Goal: Task Accomplishment & Management: Manage account settings

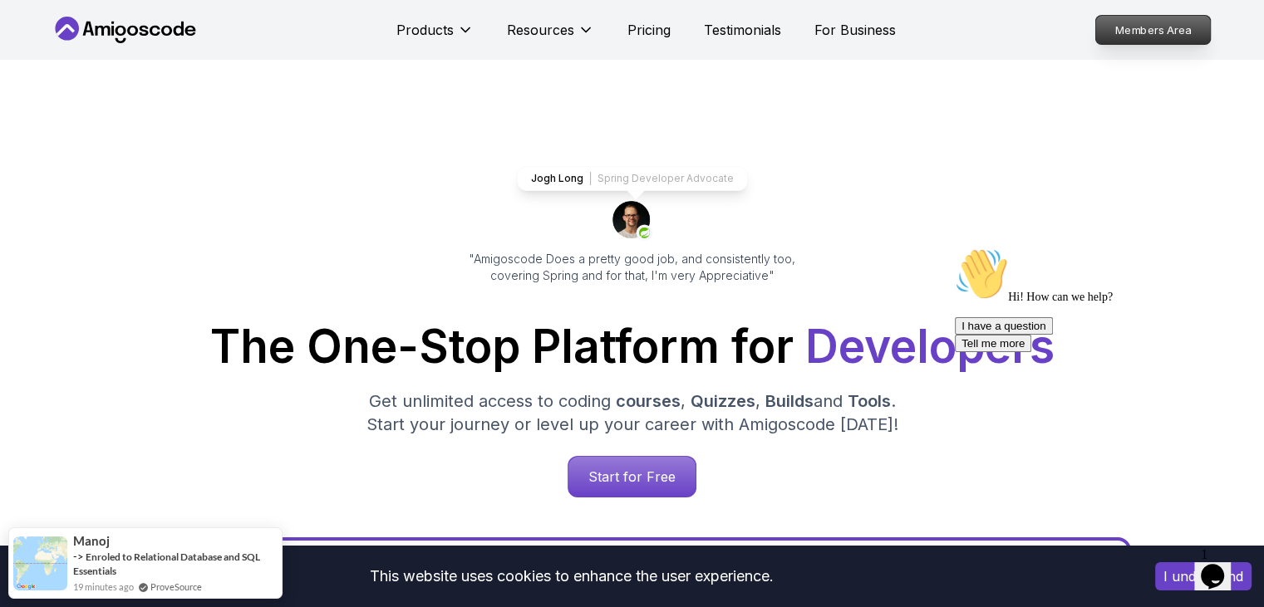
click at [1177, 30] on p "Members Area" at bounding box center [1152, 30] width 115 height 28
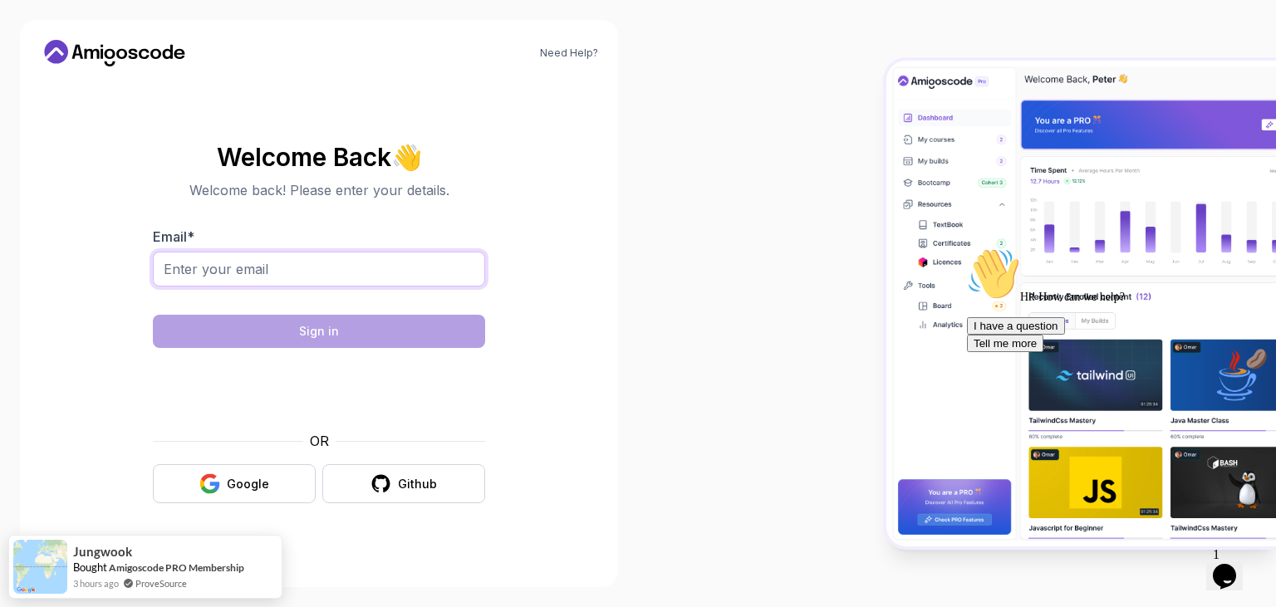
click at [204, 270] on input "Email *" at bounding box center [319, 269] width 332 height 35
click at [257, 228] on div "Email *" at bounding box center [319, 266] width 332 height 78
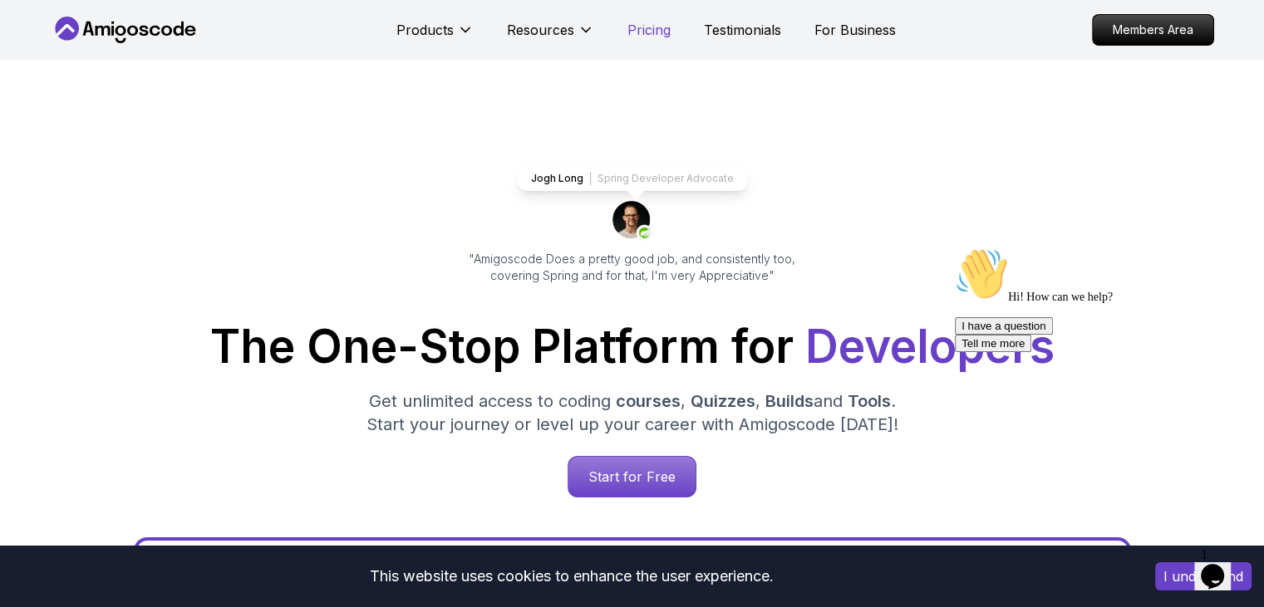
click at [655, 31] on p "Pricing" at bounding box center [648, 30] width 43 height 20
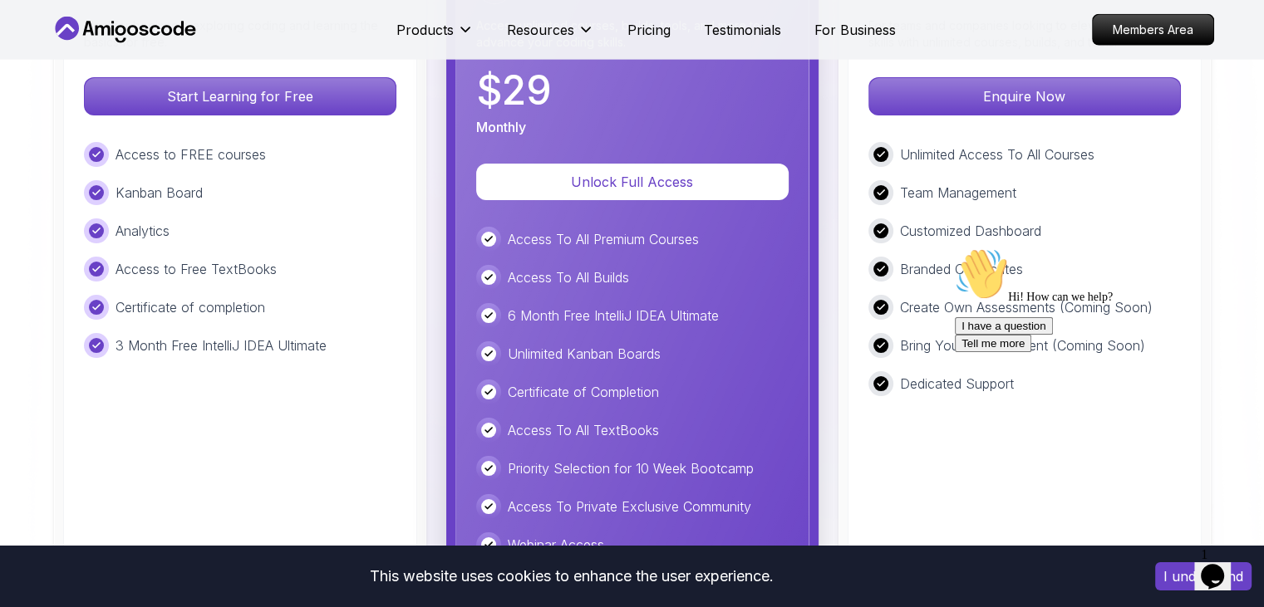
scroll to position [3802, 0]
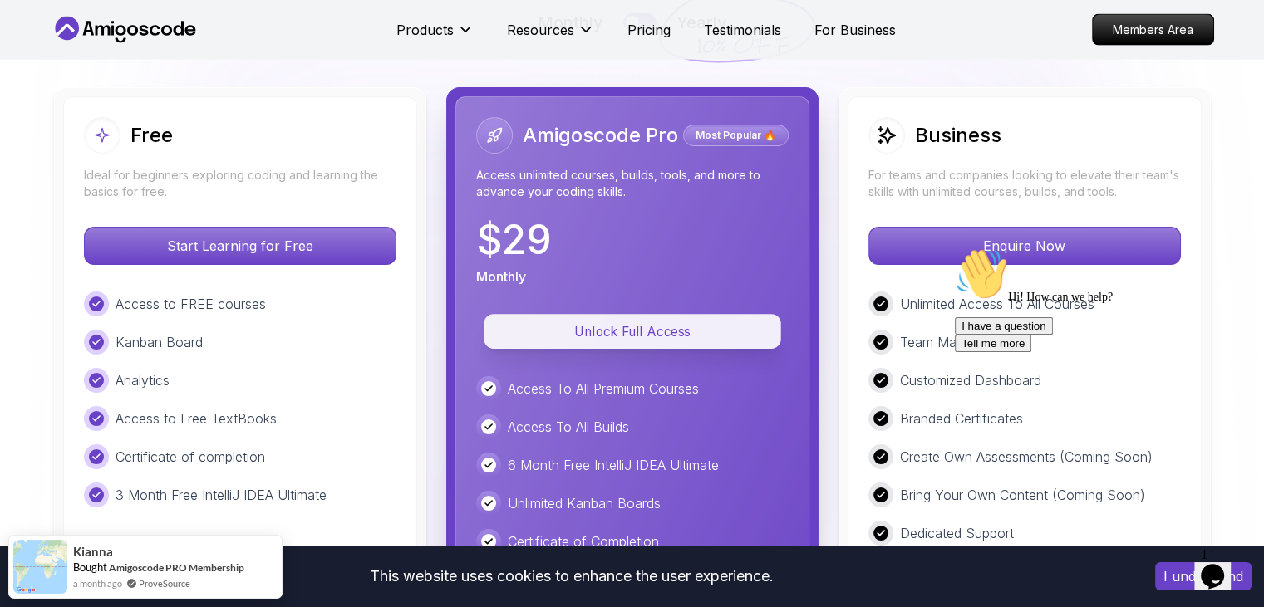
click at [615, 342] on button "Unlock Full Access" at bounding box center [632, 331] width 297 height 35
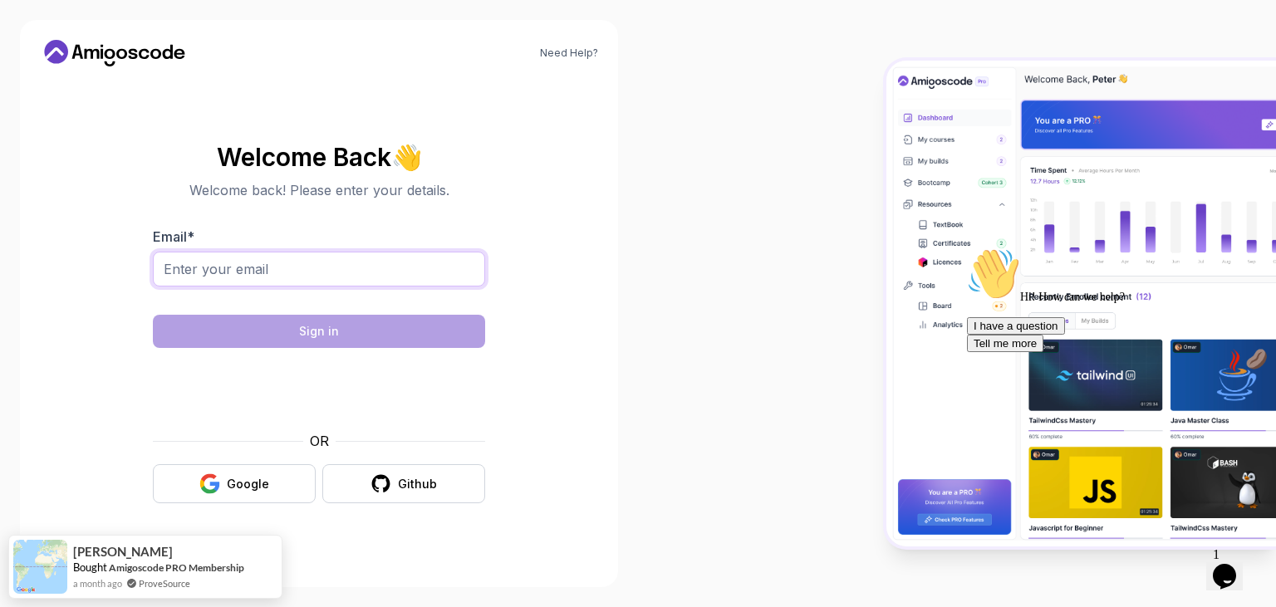
click at [366, 283] on input "Email *" at bounding box center [319, 269] width 332 height 35
type input "[DOMAIN_NAME][EMAIL_ADDRESS][DOMAIN_NAME]"
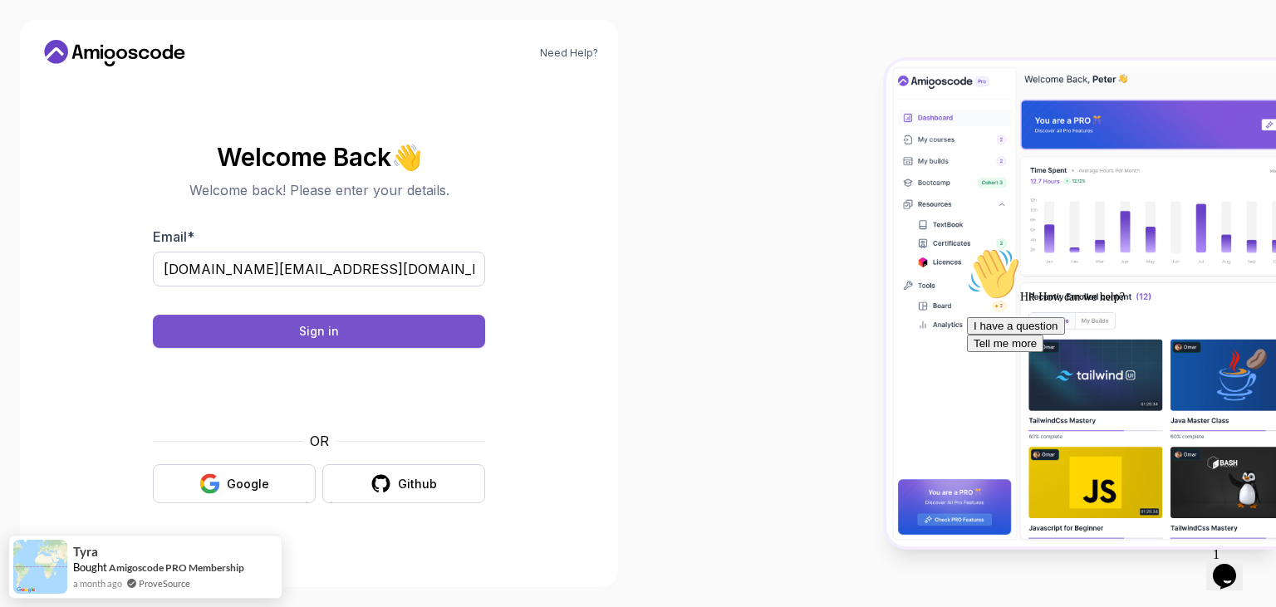
click at [317, 337] on div "Sign in" at bounding box center [319, 331] width 40 height 17
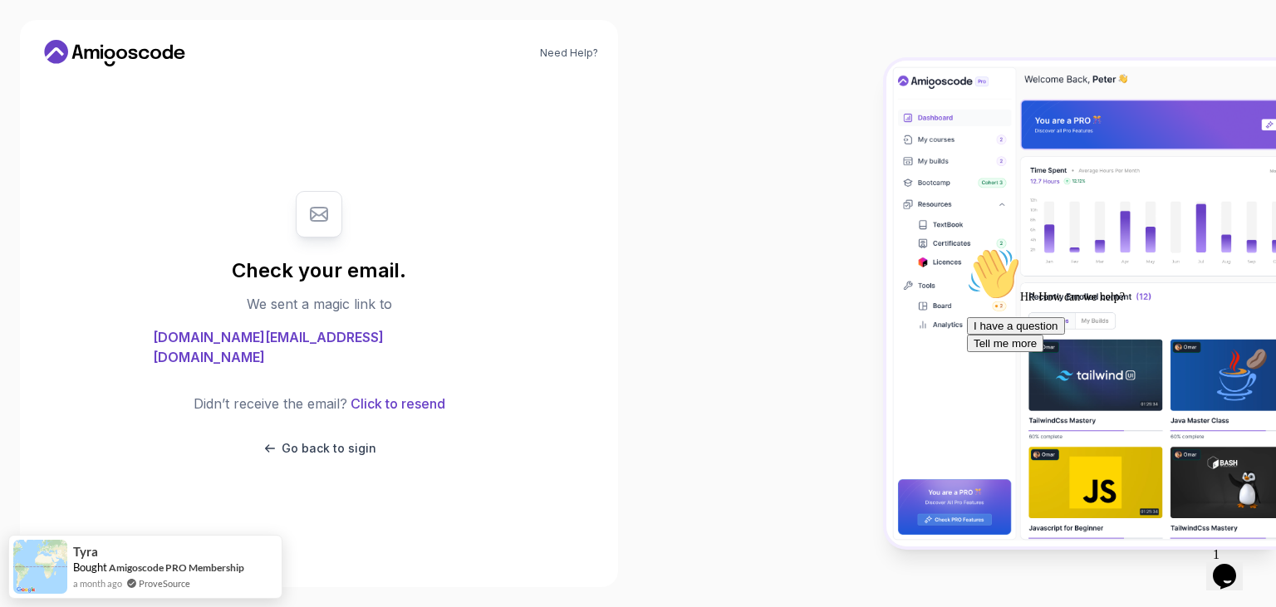
click at [1215, 572] on div "Opens Chat This icon Opens the chat window." at bounding box center [1225, 576] width 27 height 27
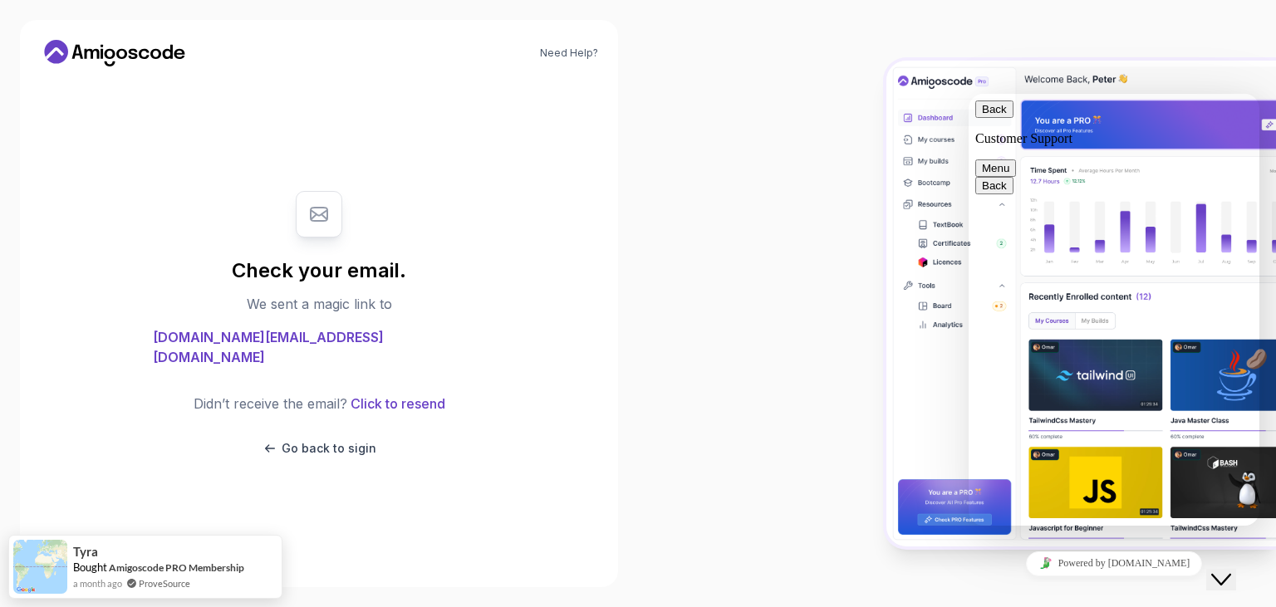
click at [337, 238] on div at bounding box center [319, 214] width 47 height 47
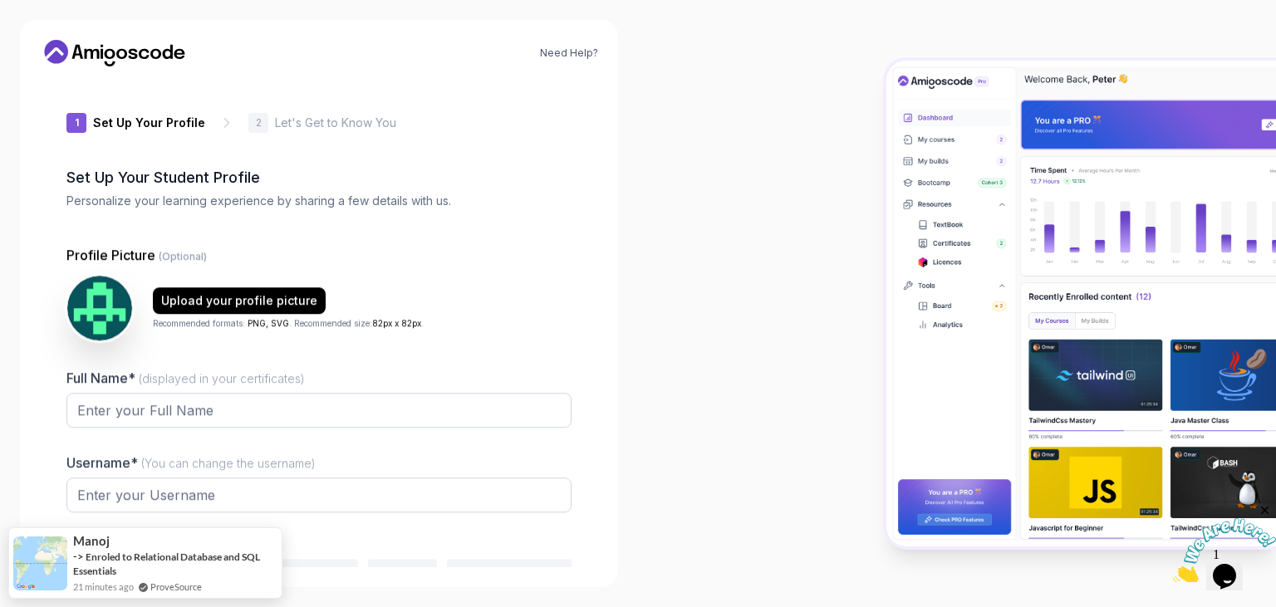
type input "quicklionff513"
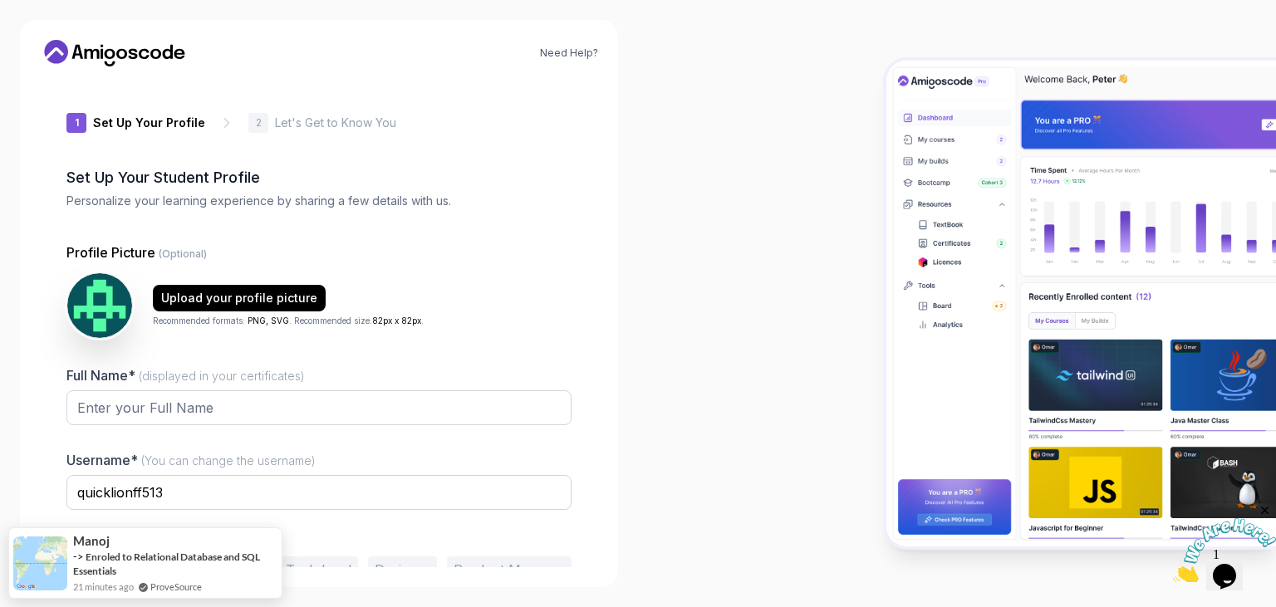
scroll to position [85, 0]
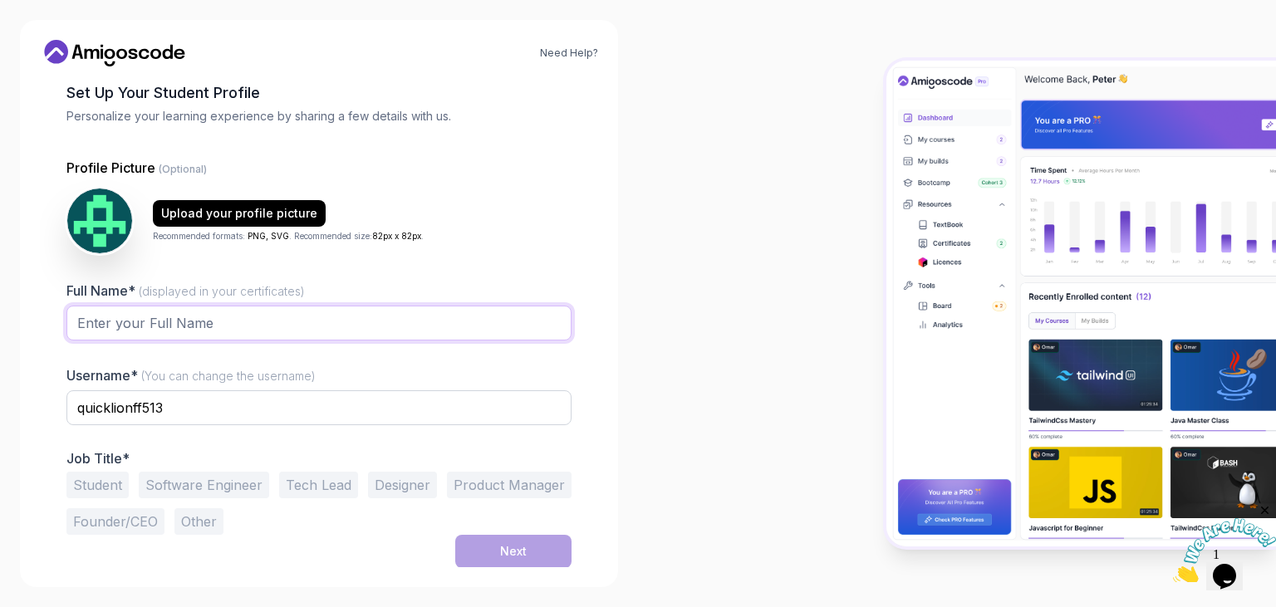
click at [227, 337] on input "Full Name* (displayed in your certificates)" at bounding box center [318, 323] width 505 height 35
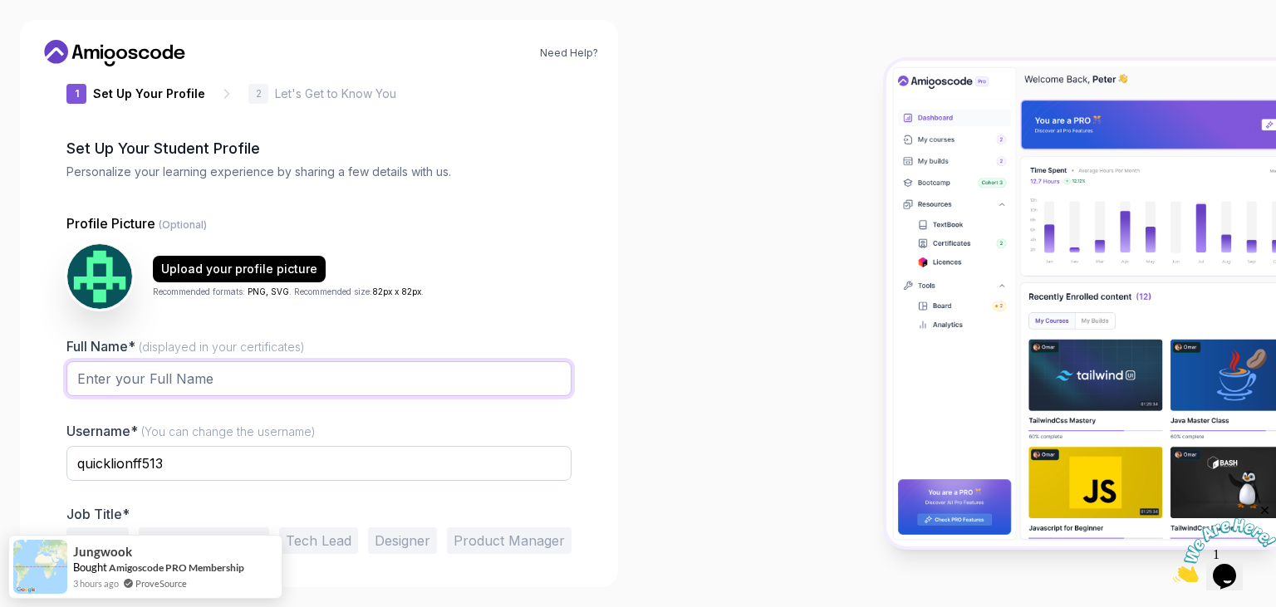
scroll to position [0, 0]
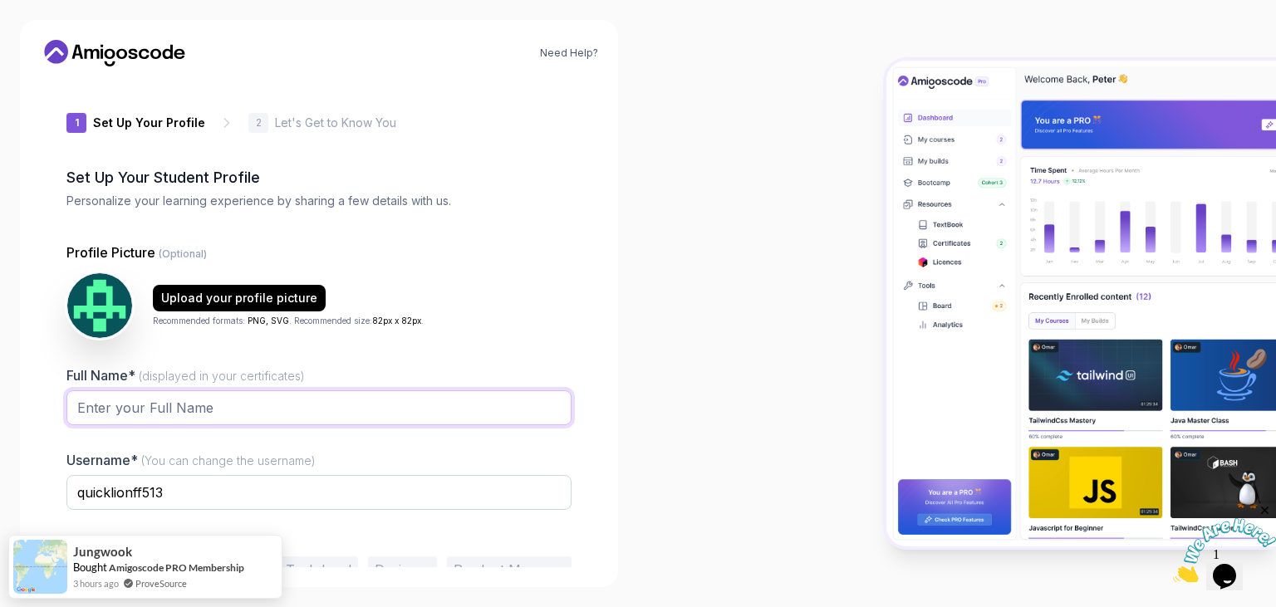
click at [390, 396] on input "Full Name* (displayed in your certificates)" at bounding box center [318, 408] width 505 height 35
click at [432, 367] on div "Full Name* (displayed in your certificates)" at bounding box center [318, 405] width 505 height 78
click at [367, 401] on input "Full Name* (displayed in your certificates)" at bounding box center [318, 408] width 505 height 35
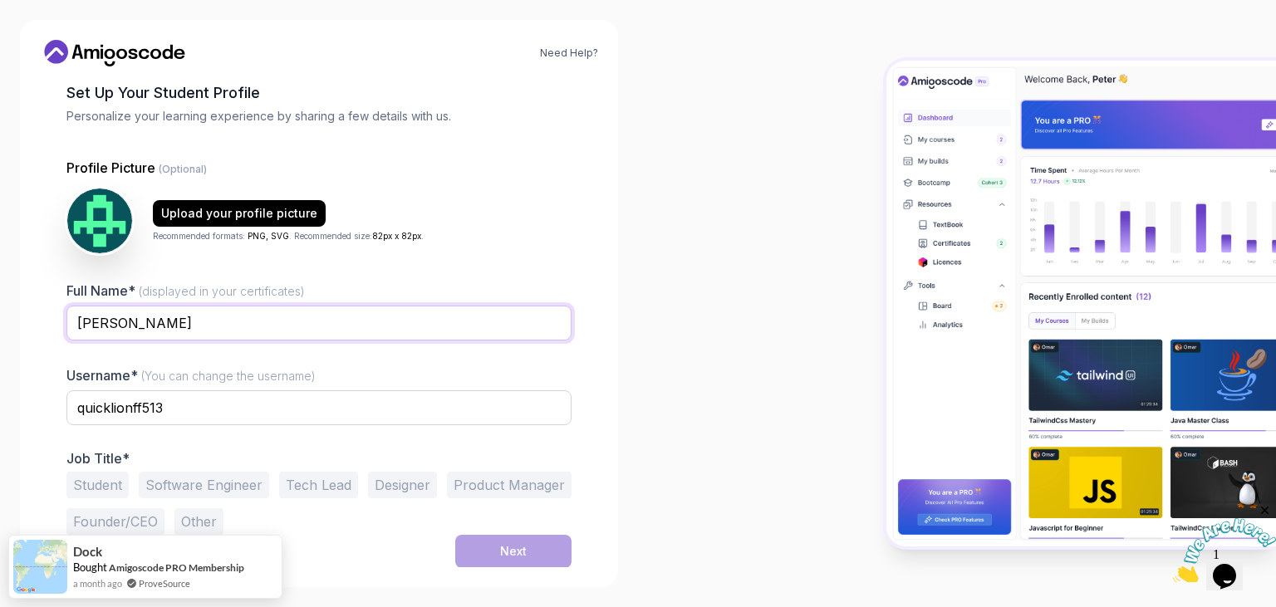
type input "[PERSON_NAME]"
click at [188, 410] on input "quicklionff513" at bounding box center [318, 408] width 505 height 35
type input "jefersonwvs"
click at [52, 385] on div "1 Set Up Your Profile 1 Set Up Your Profile 2 Let's Get to Know You Set Up Your…" at bounding box center [319, 239] width 558 height 488
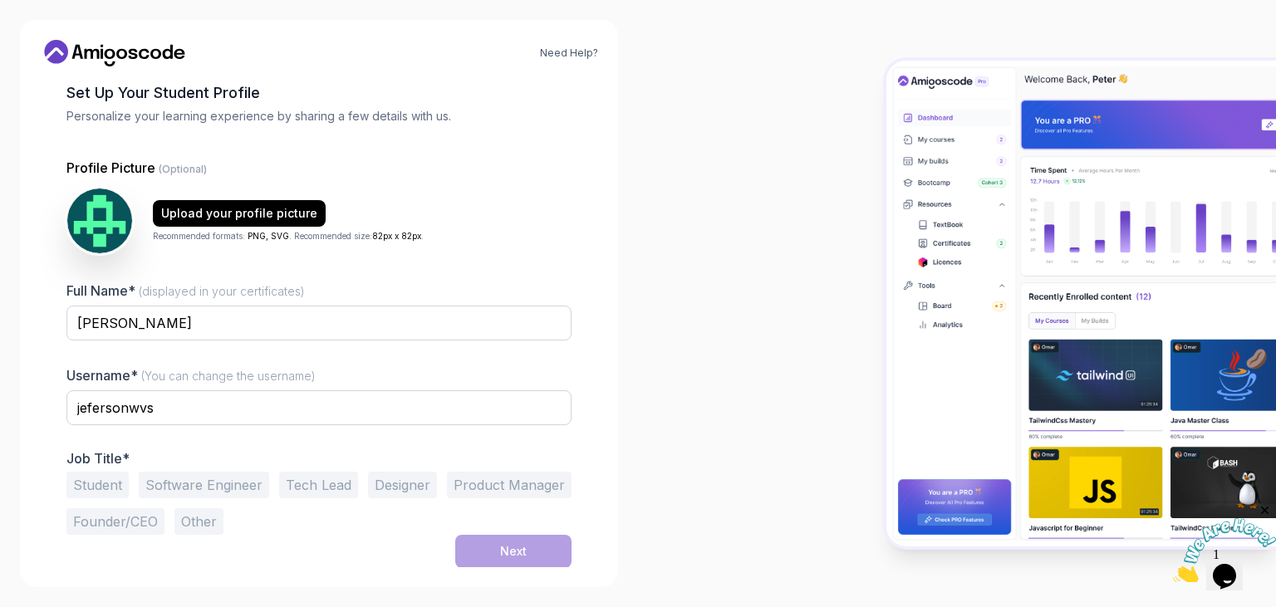
click at [199, 484] on button "Software Engineer" at bounding box center [204, 485] width 130 height 27
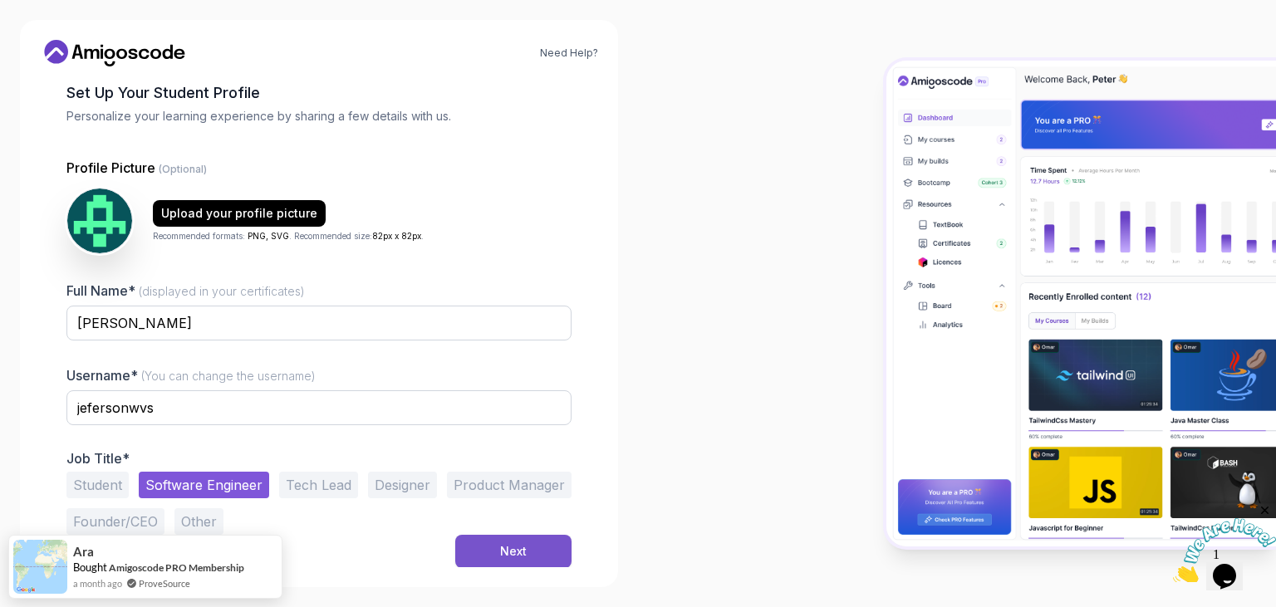
click at [523, 546] on div "Next" at bounding box center [513, 551] width 27 height 17
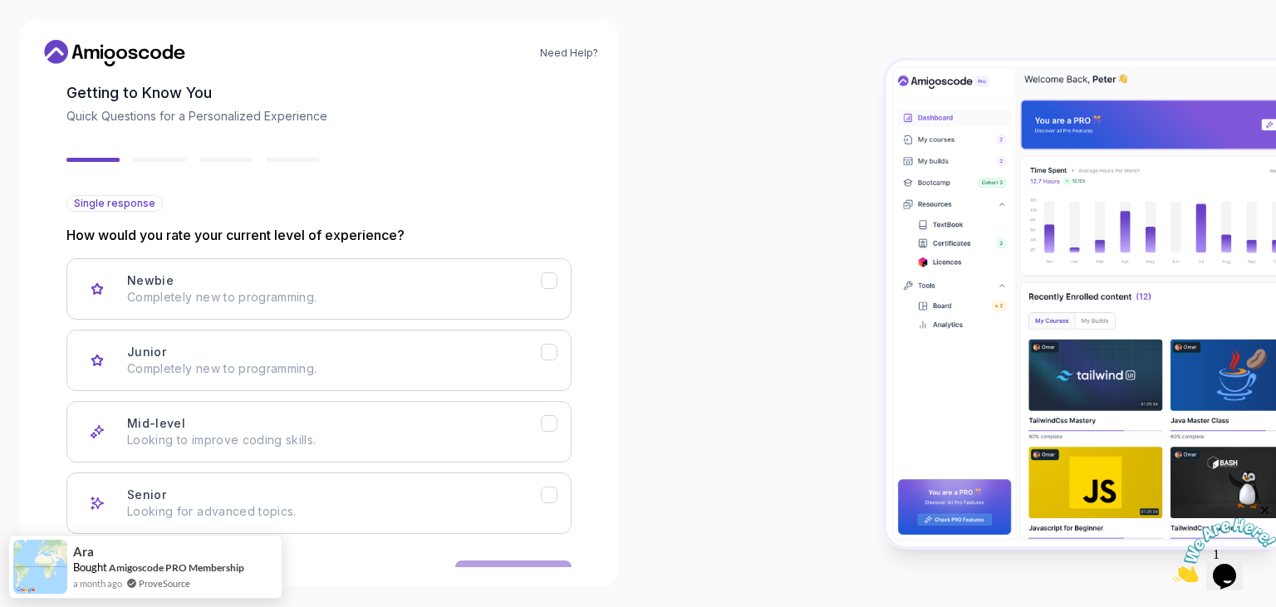
scroll to position [136, 0]
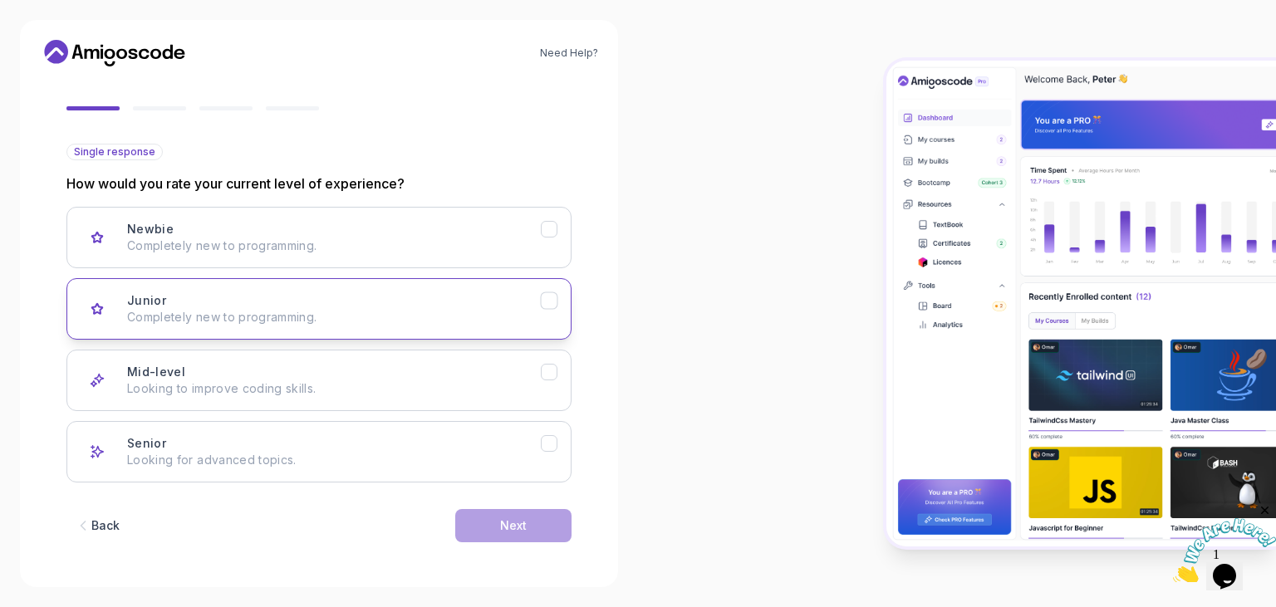
click at [559, 307] on button "Junior Completely new to programming." at bounding box center [318, 308] width 505 height 61
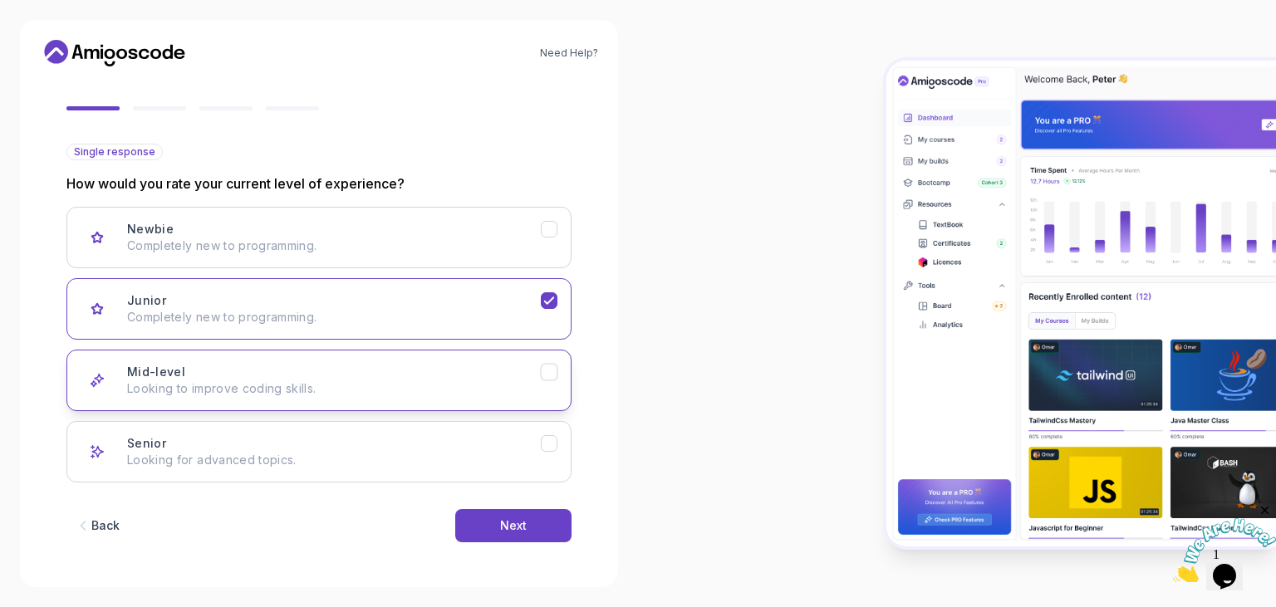
click at [549, 372] on icon "Mid-level" at bounding box center [548, 372] width 9 height 7
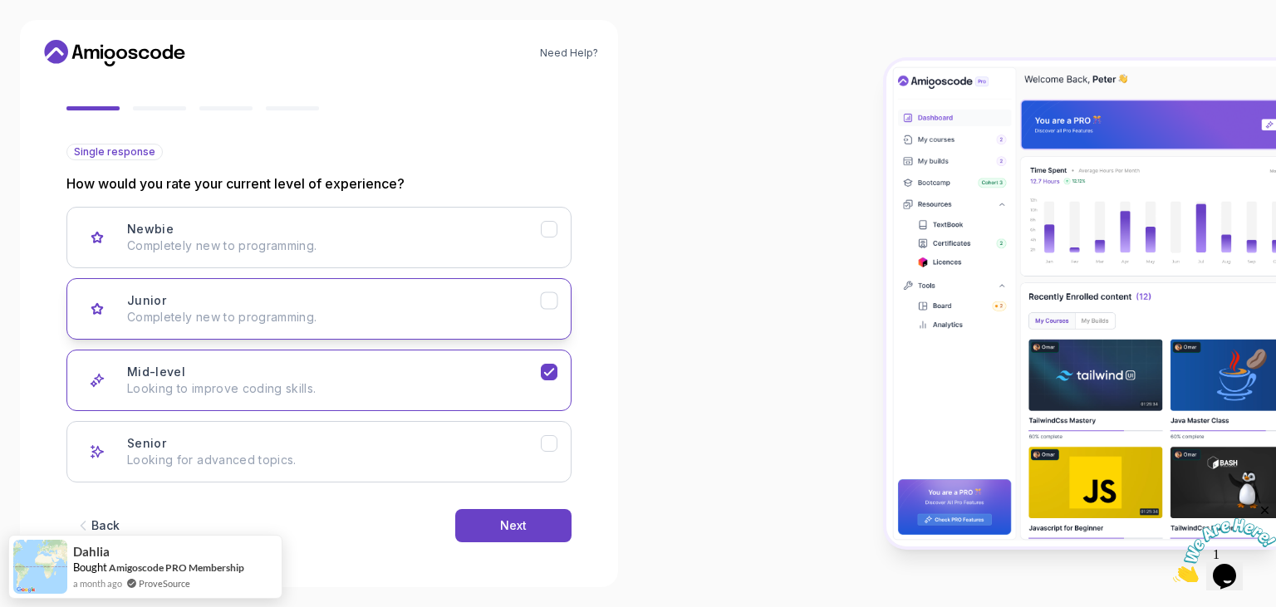
click at [551, 313] on button "Junior Completely new to programming." at bounding box center [318, 308] width 505 height 61
click at [537, 366] on div "Mid-level Looking to improve coding skills." at bounding box center [334, 380] width 414 height 33
click at [561, 524] on button "Next" at bounding box center [513, 525] width 116 height 33
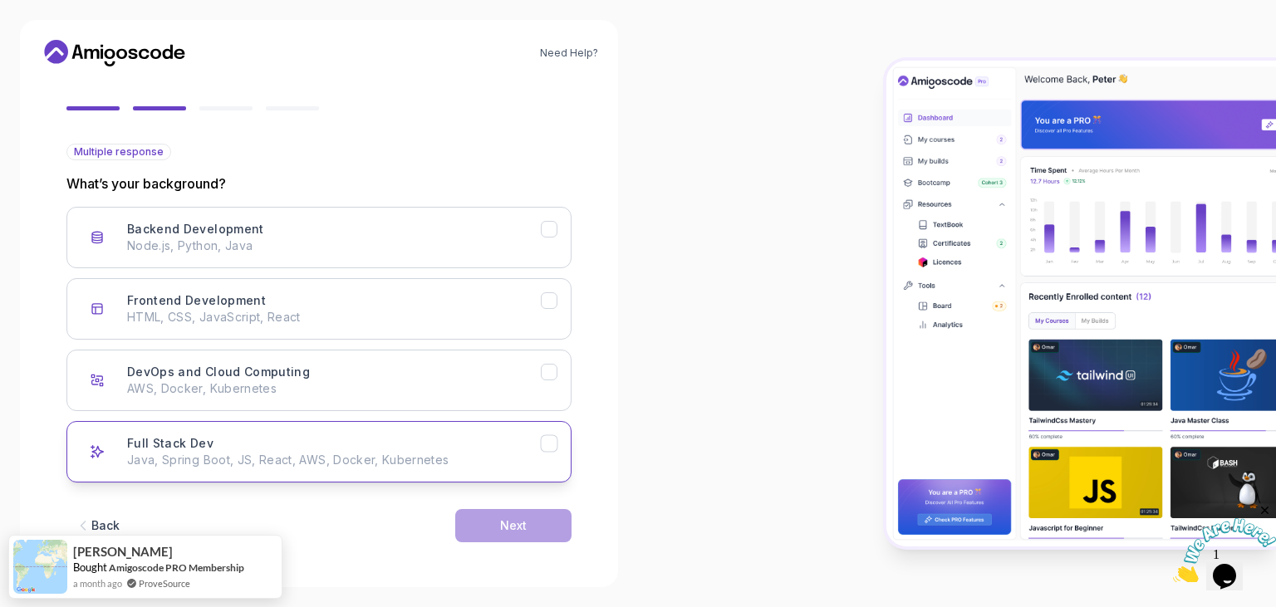
click at [496, 440] on div "Full Stack Dev Java, Spring Boot, JS, React, AWS, Docker, Kubernetes" at bounding box center [334, 451] width 414 height 33
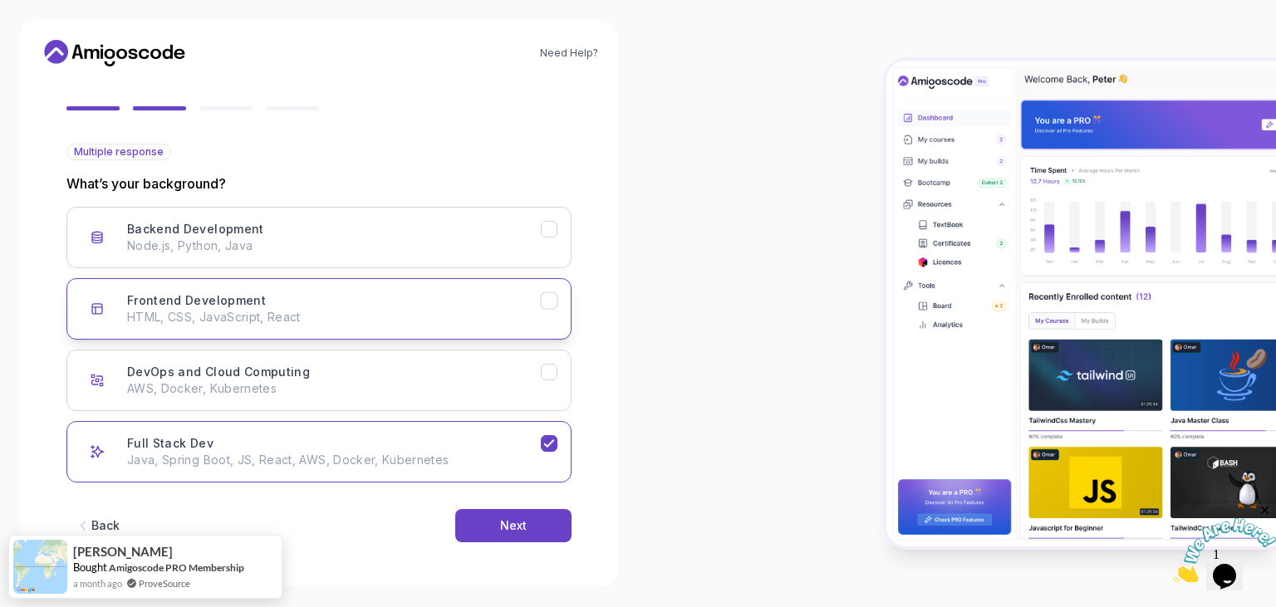
click at [564, 292] on button "Frontend Development HTML, CSS, JavaScript, React" at bounding box center [318, 308] width 505 height 61
click at [541, 468] on button "Full Stack Dev Java, Spring Boot, JS, React, AWS, Docker, Kubernetes" at bounding box center [318, 451] width 505 height 61
click at [489, 299] on div "Frontend Development HTML, CSS, JavaScript, React" at bounding box center [334, 308] width 414 height 33
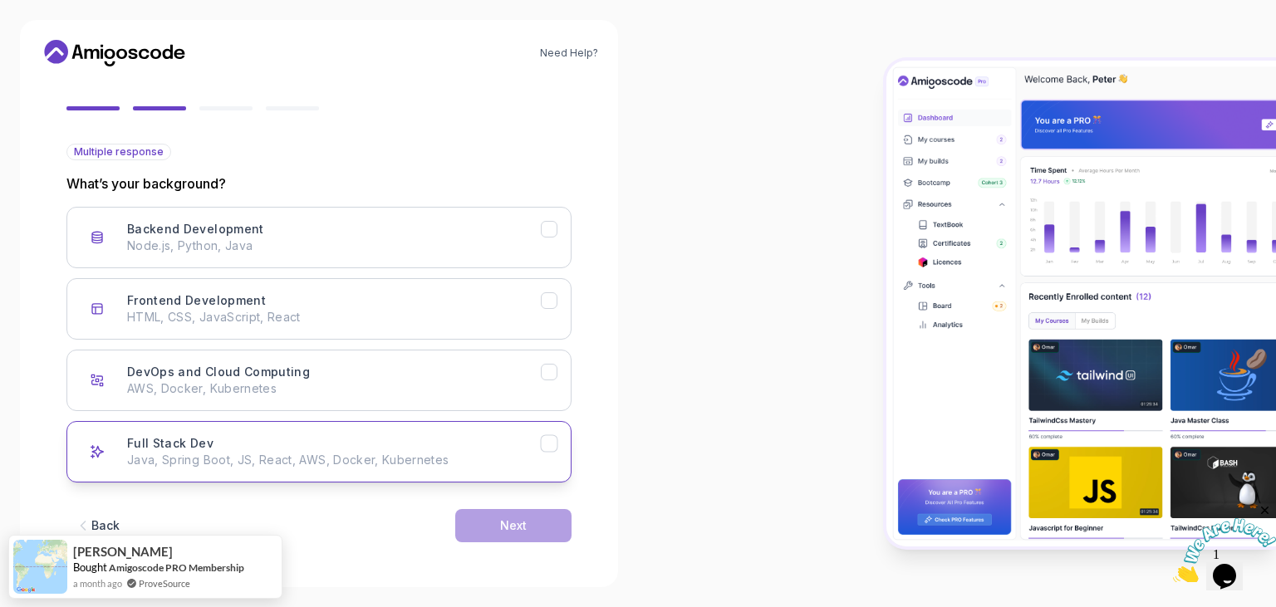
click at [325, 469] on button "Full Stack Dev Java, Spring Boot, JS, React, AWS, Docker, Kubernetes" at bounding box center [318, 451] width 505 height 61
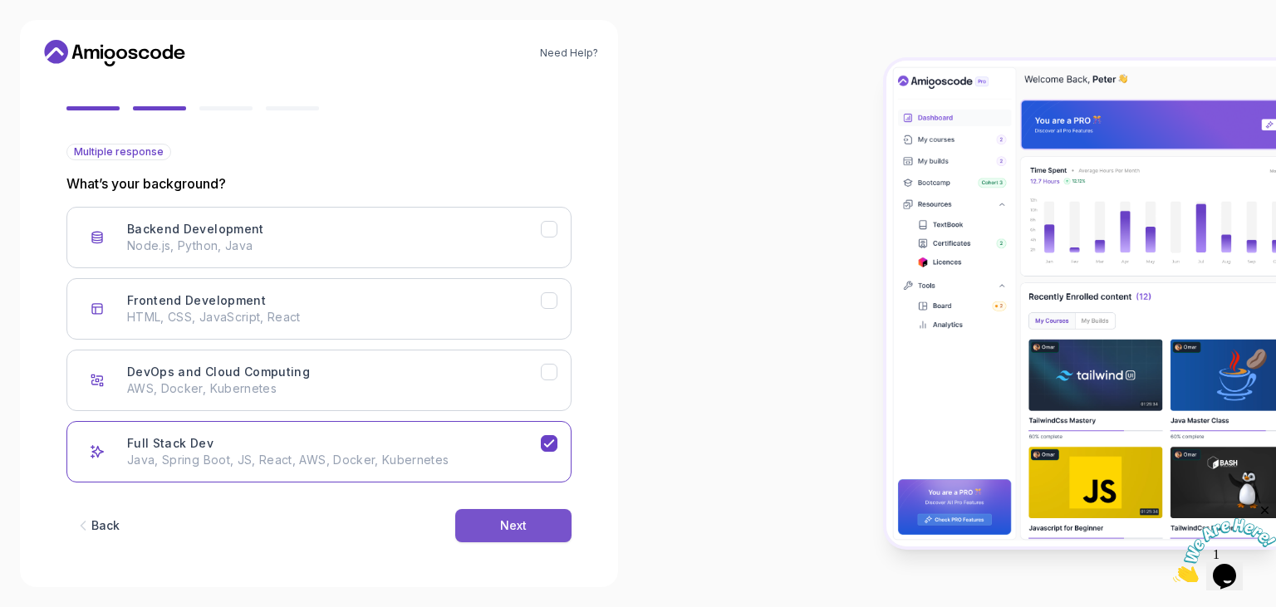
click at [480, 526] on button "Next" at bounding box center [513, 525] width 116 height 33
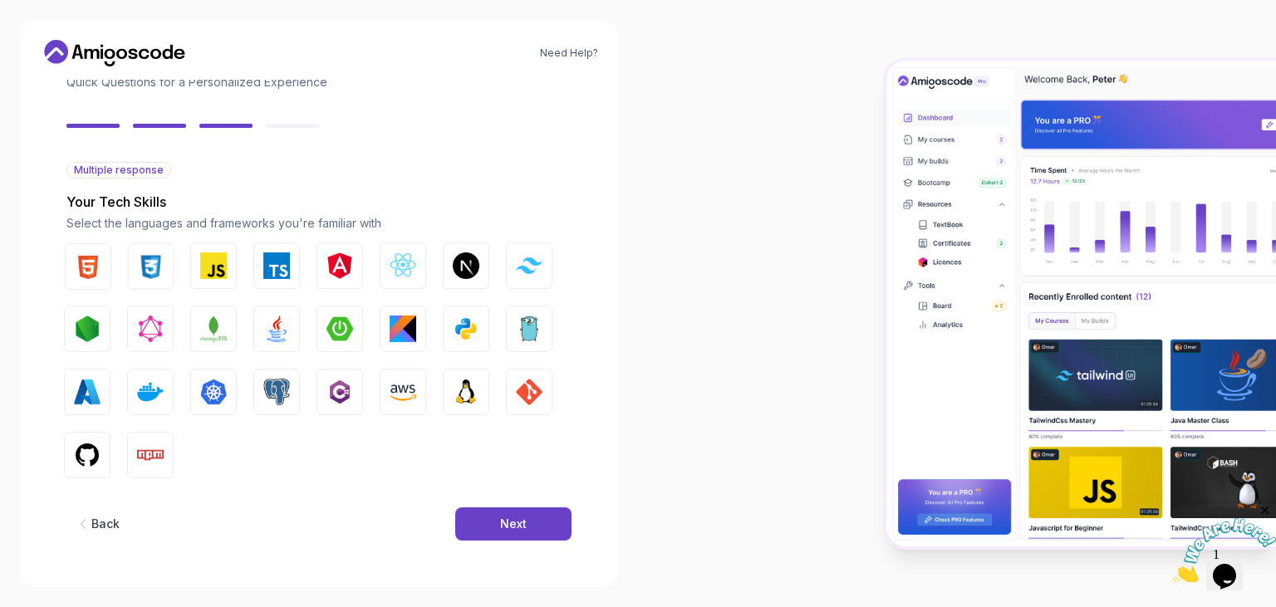
scroll to position [117, 0]
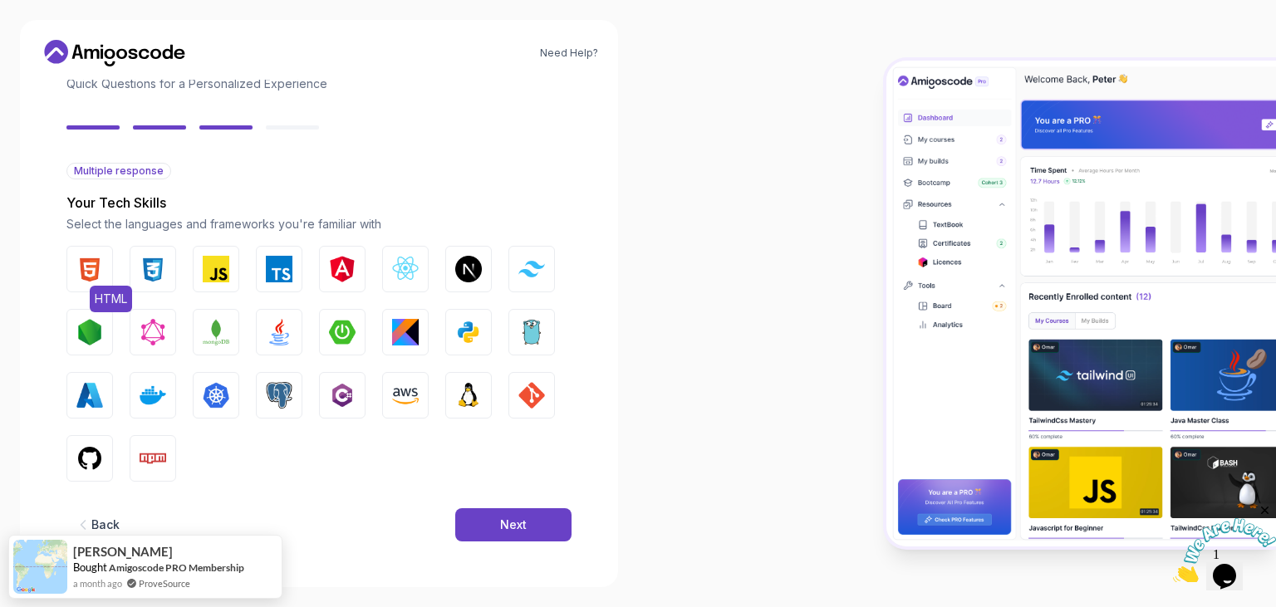
click at [93, 273] on img "button" at bounding box center [89, 269] width 27 height 27
click at [150, 270] on img "button" at bounding box center [153, 269] width 27 height 27
click at [153, 271] on img "button" at bounding box center [153, 269] width 27 height 27
click at [151, 267] on img "button" at bounding box center [153, 269] width 27 height 27
click at [219, 268] on img "button" at bounding box center [216, 269] width 27 height 27
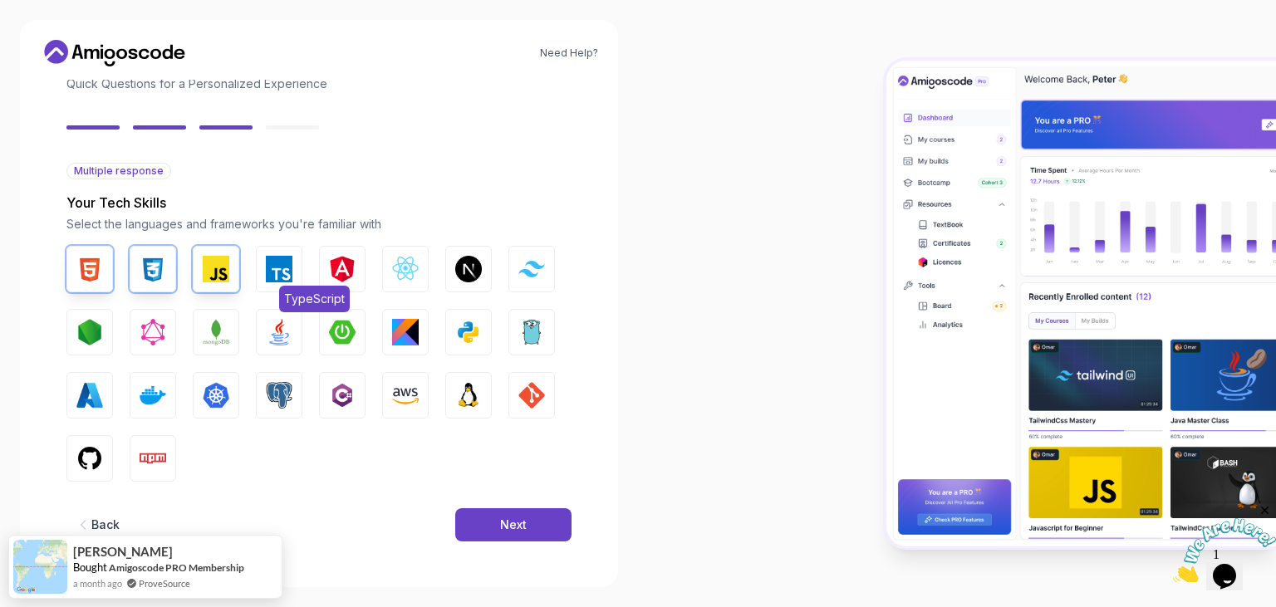
click at [278, 264] on img "button" at bounding box center [279, 269] width 27 height 27
click at [406, 273] on img "button" at bounding box center [405, 269] width 27 height 27
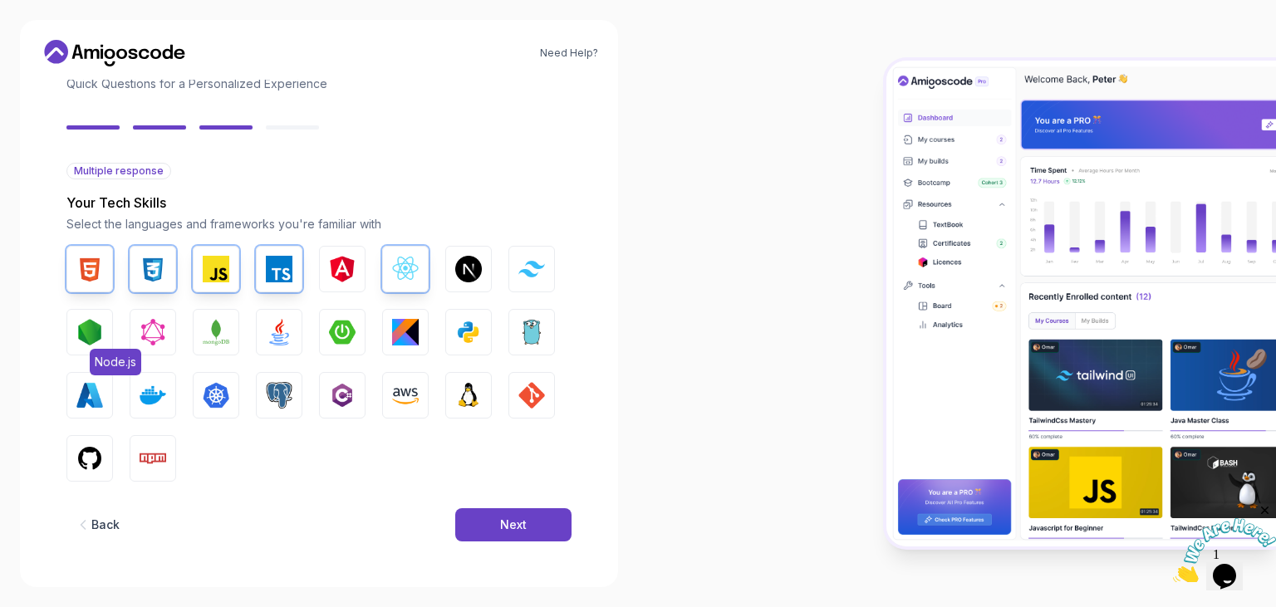
click at [80, 332] on img "button" at bounding box center [89, 332] width 27 height 27
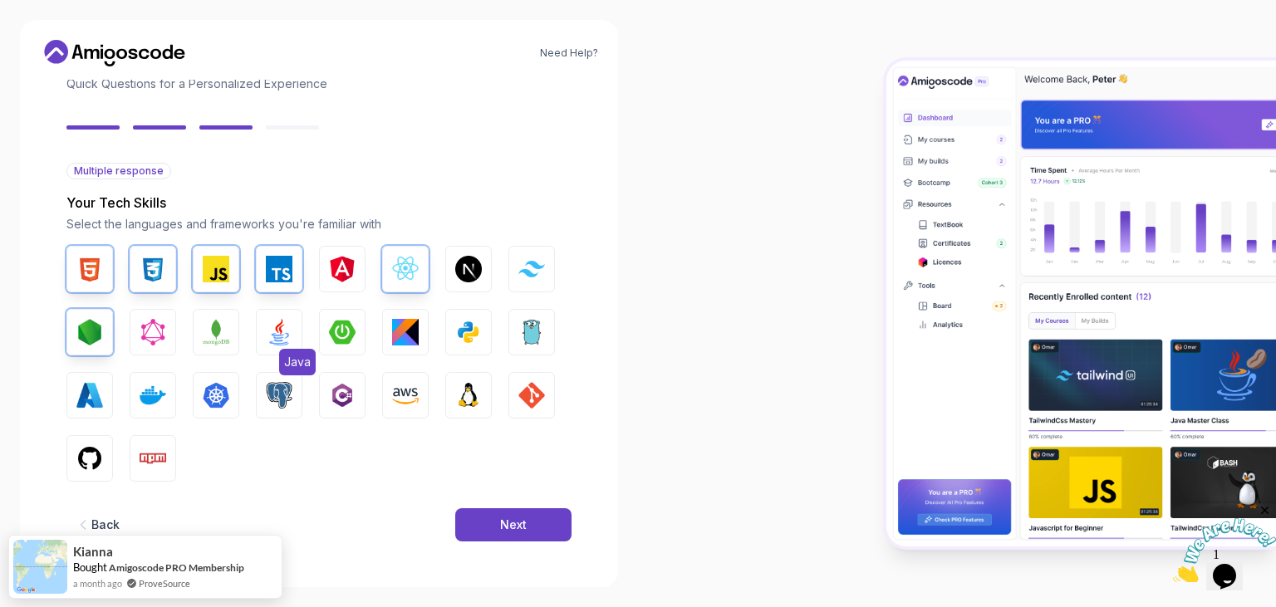
click at [284, 328] on img "button" at bounding box center [279, 332] width 27 height 27
click at [353, 327] on img "button" at bounding box center [342, 332] width 27 height 27
click at [140, 396] on img "button" at bounding box center [153, 395] width 27 height 27
click at [263, 387] on button "PostgreSQL" at bounding box center [279, 395] width 47 height 47
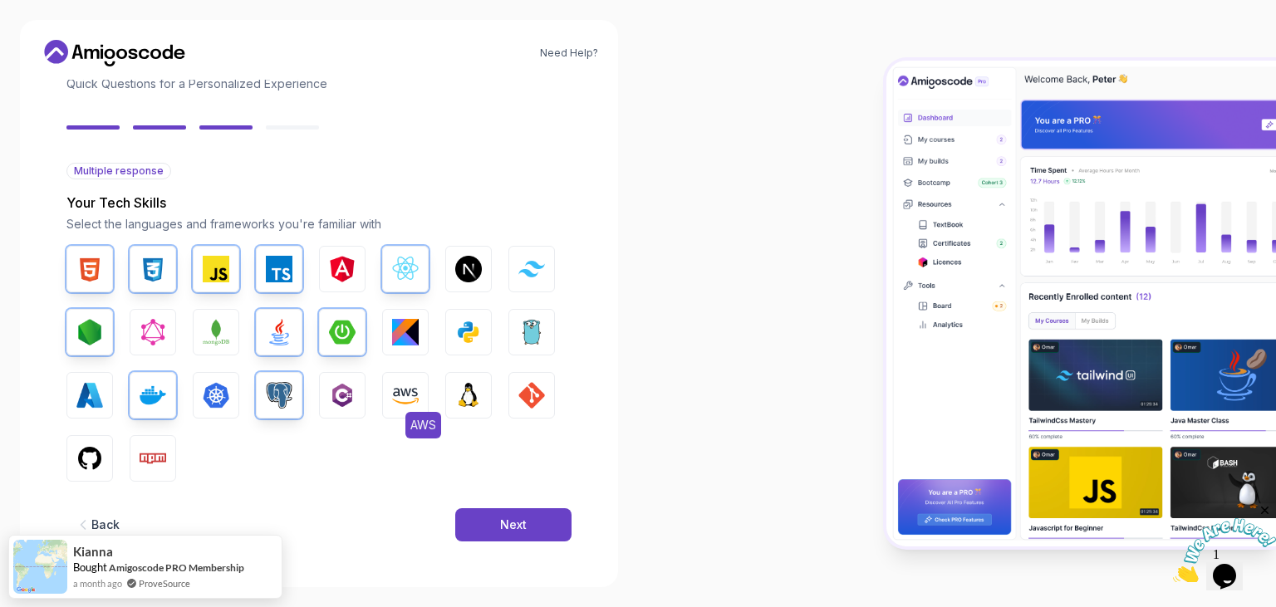
click at [417, 395] on img "button" at bounding box center [405, 395] width 27 height 27
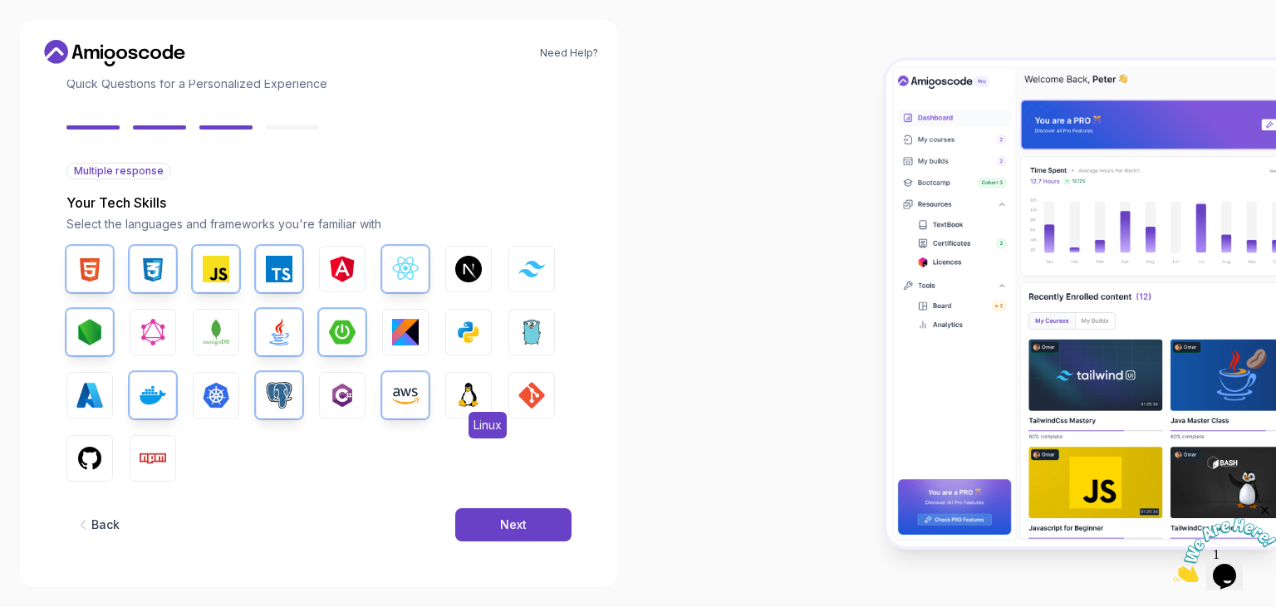
click at [474, 395] on img "button" at bounding box center [468, 395] width 27 height 27
click at [548, 397] on button "GIT" at bounding box center [532, 395] width 47 height 47
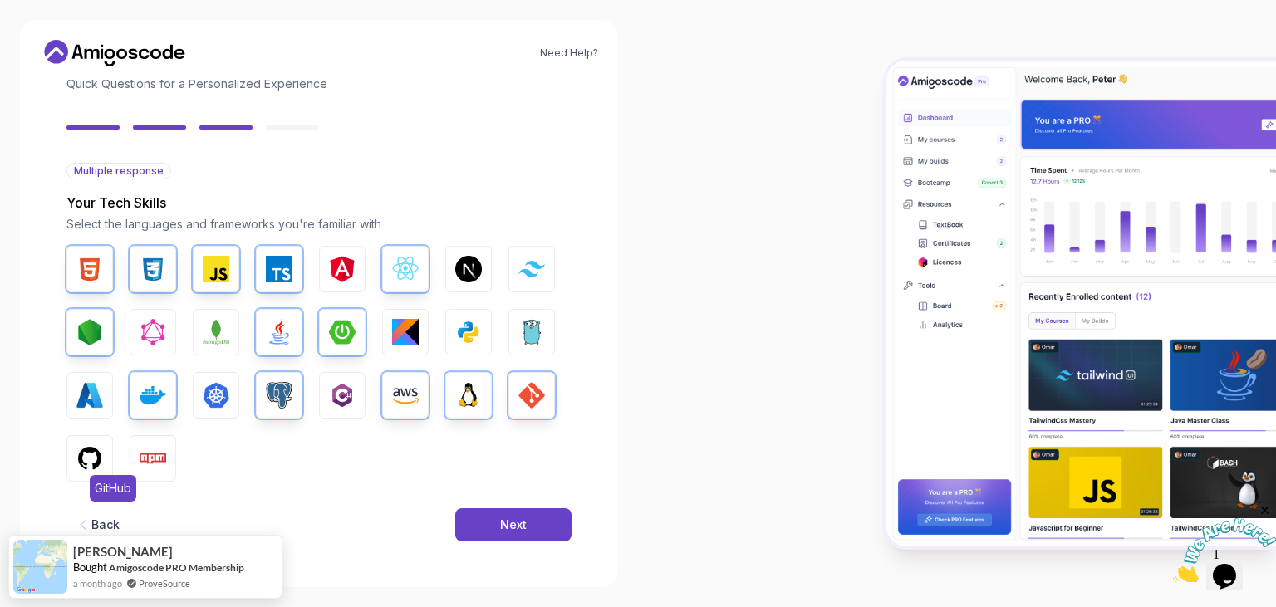
click at [82, 461] on img "button" at bounding box center [89, 458] width 27 height 27
click at [156, 448] on img "button" at bounding box center [153, 458] width 27 height 27
click at [530, 519] on button "Next" at bounding box center [513, 525] width 116 height 33
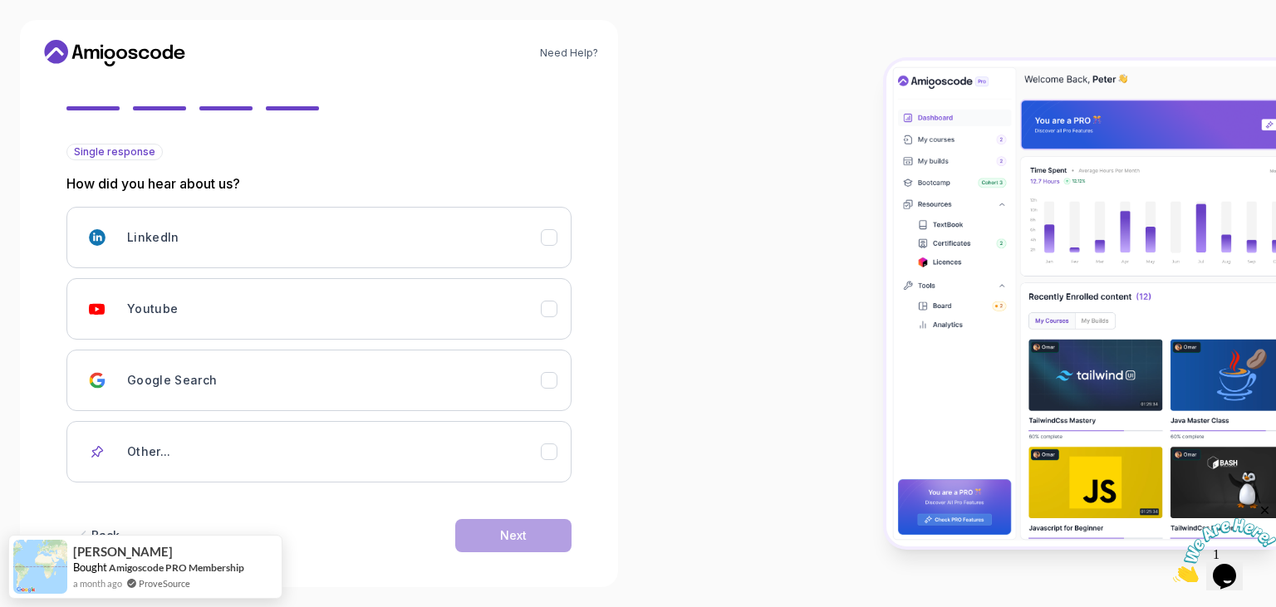
scroll to position [146, 0]
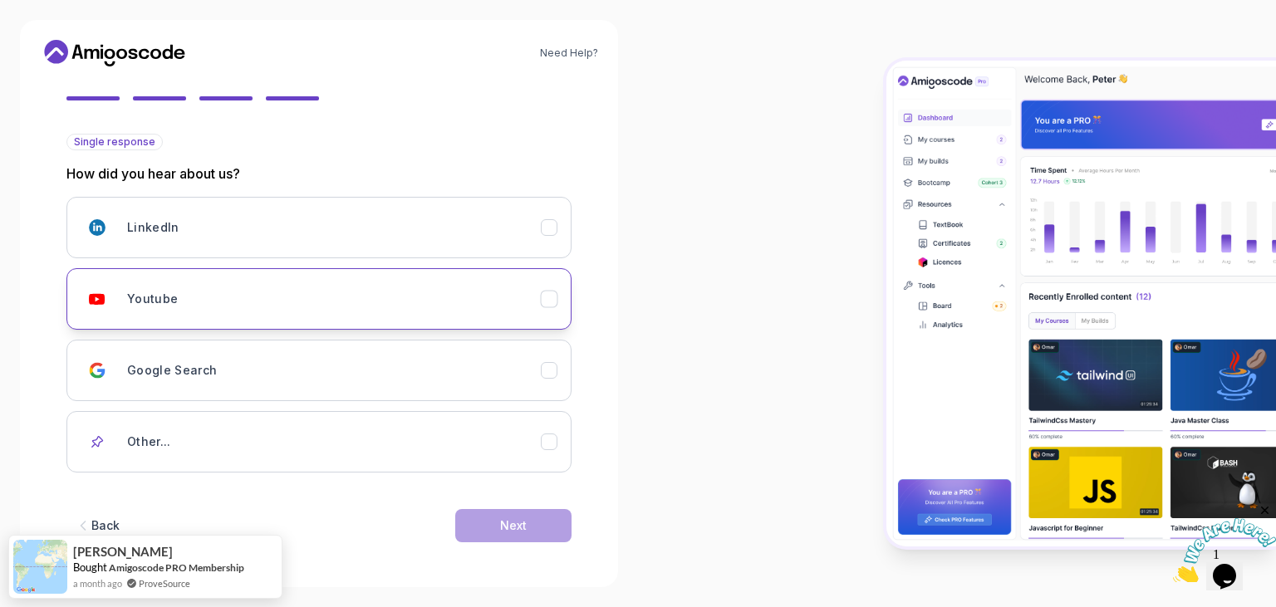
click at [174, 311] on div "Youtube" at bounding box center [334, 299] width 414 height 33
click at [542, 516] on button "Next" at bounding box center [513, 525] width 116 height 33
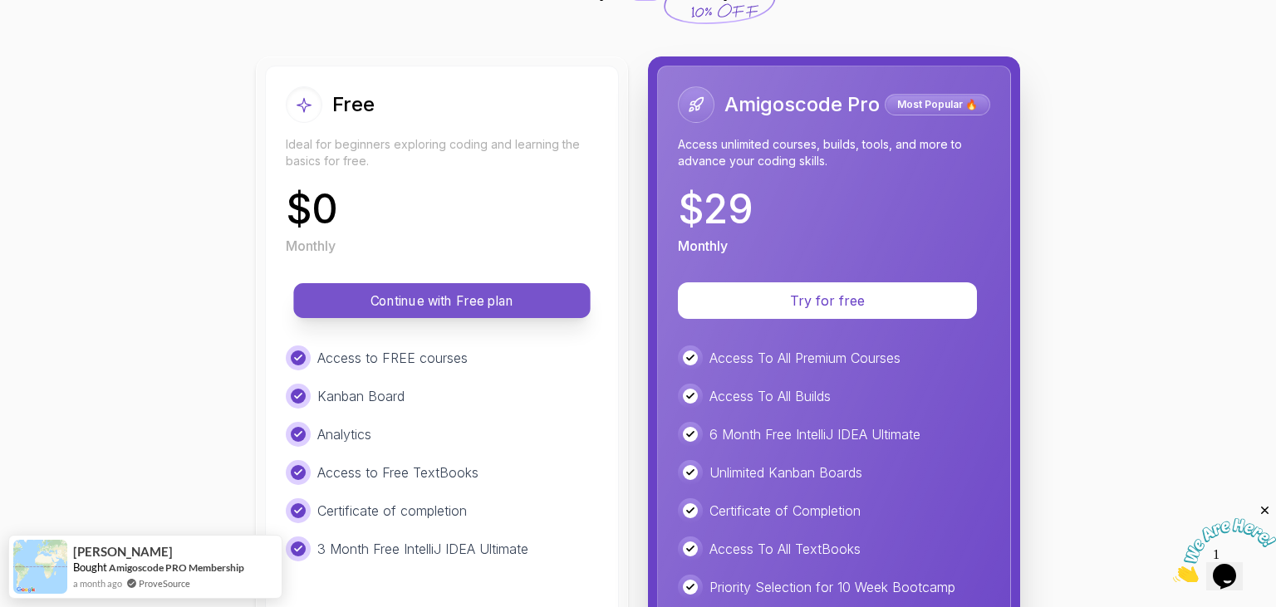
scroll to position [0, 0]
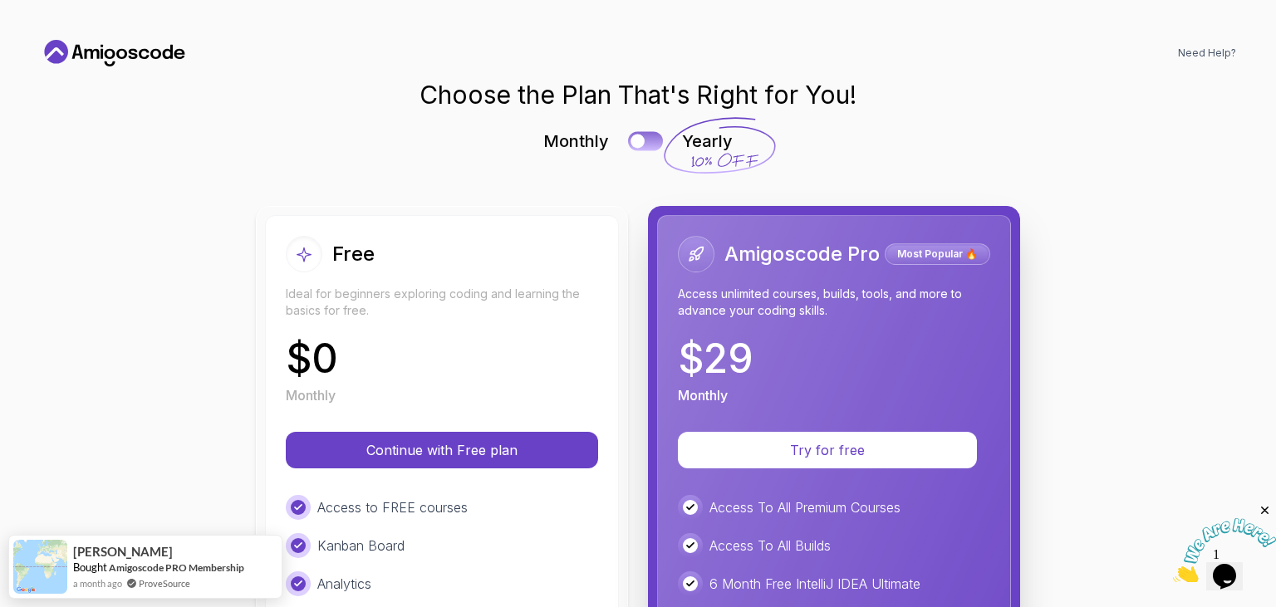
click at [640, 145] on button at bounding box center [645, 140] width 35 height 19
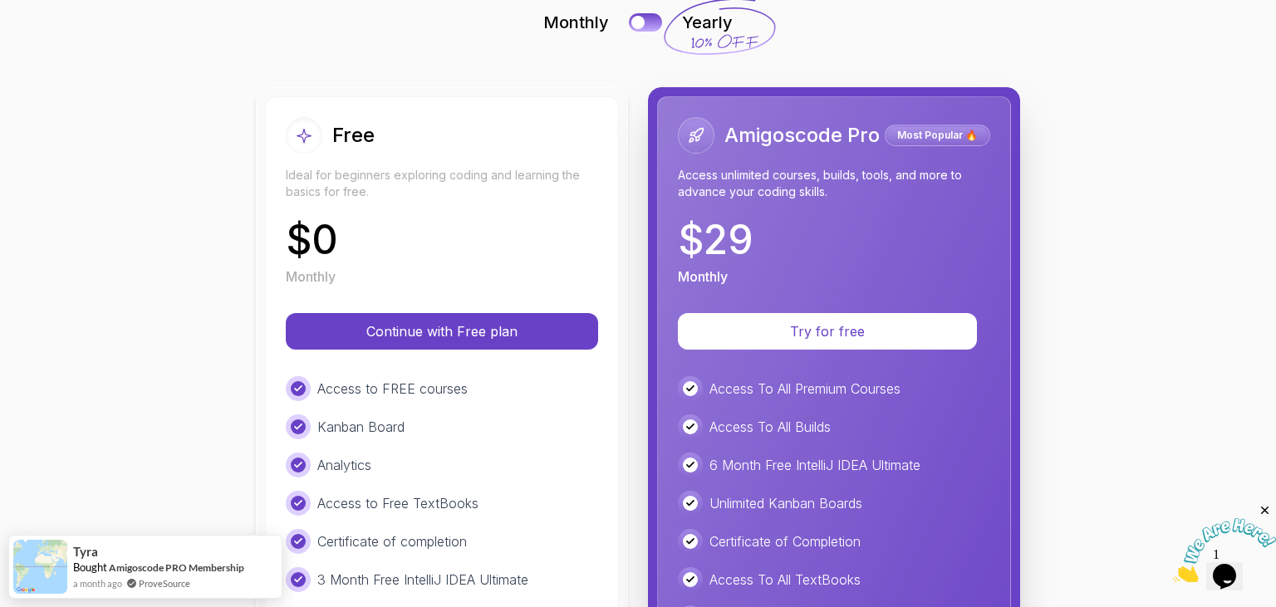
scroll to position [150, 0]
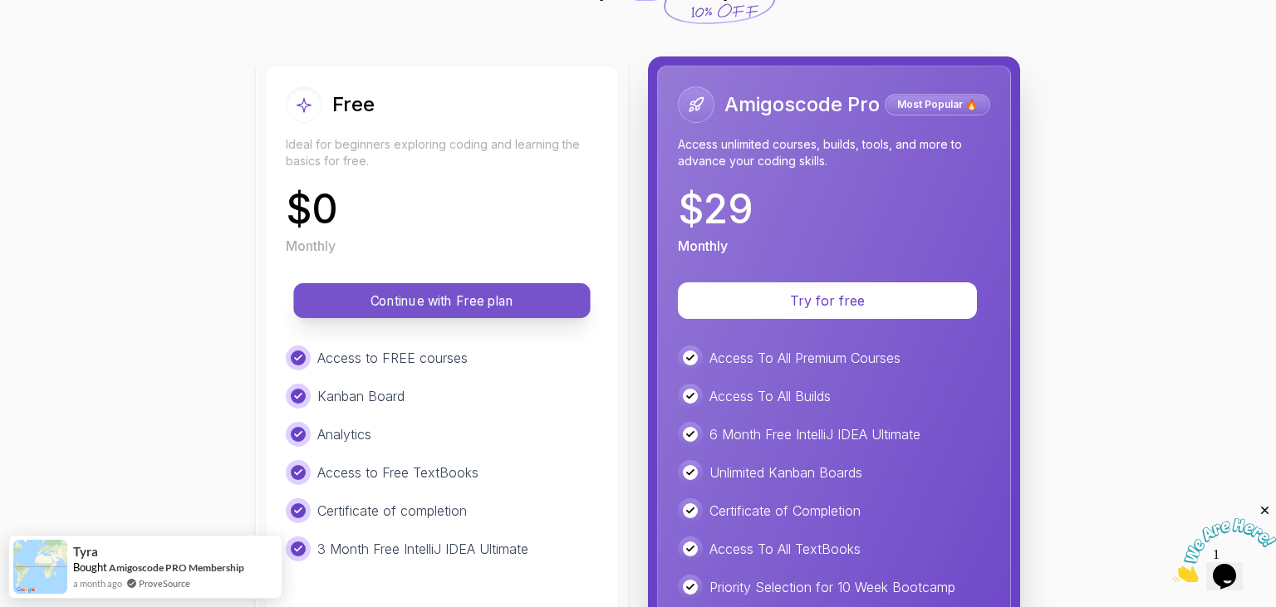
click at [403, 309] on p "Continue with Free plan" at bounding box center [441, 301] width 259 height 19
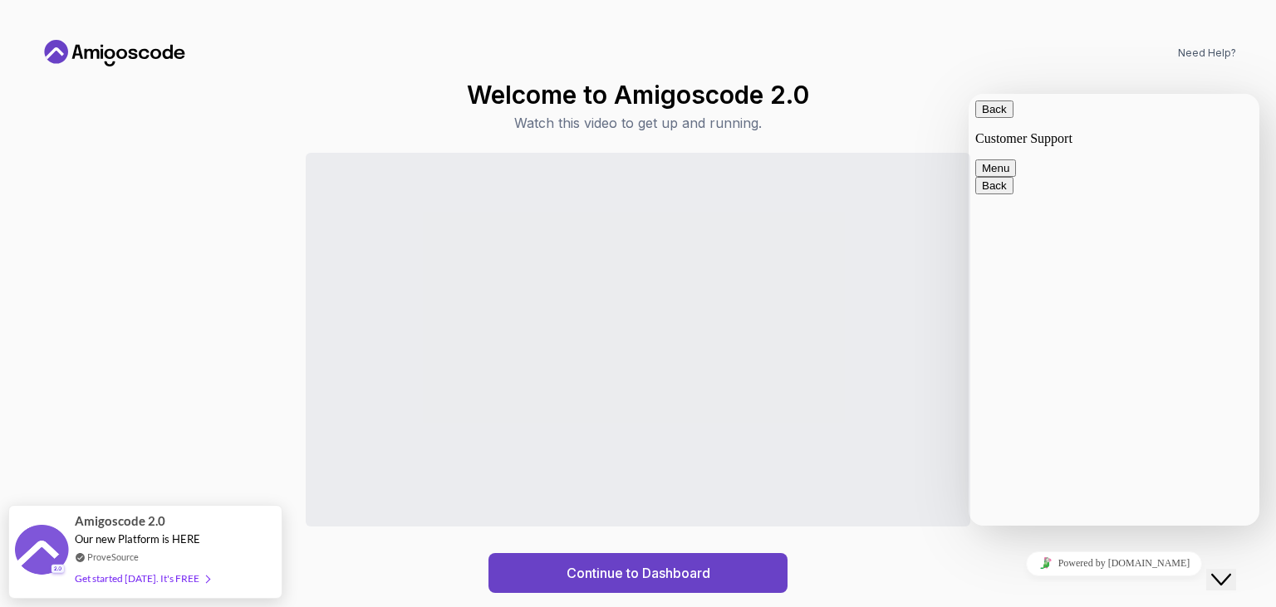
click at [1016, 160] on button "Menu" at bounding box center [996, 168] width 41 height 17
click at [1231, 570] on icon "Close Chat This icon closes the chat window." at bounding box center [1222, 580] width 20 height 20
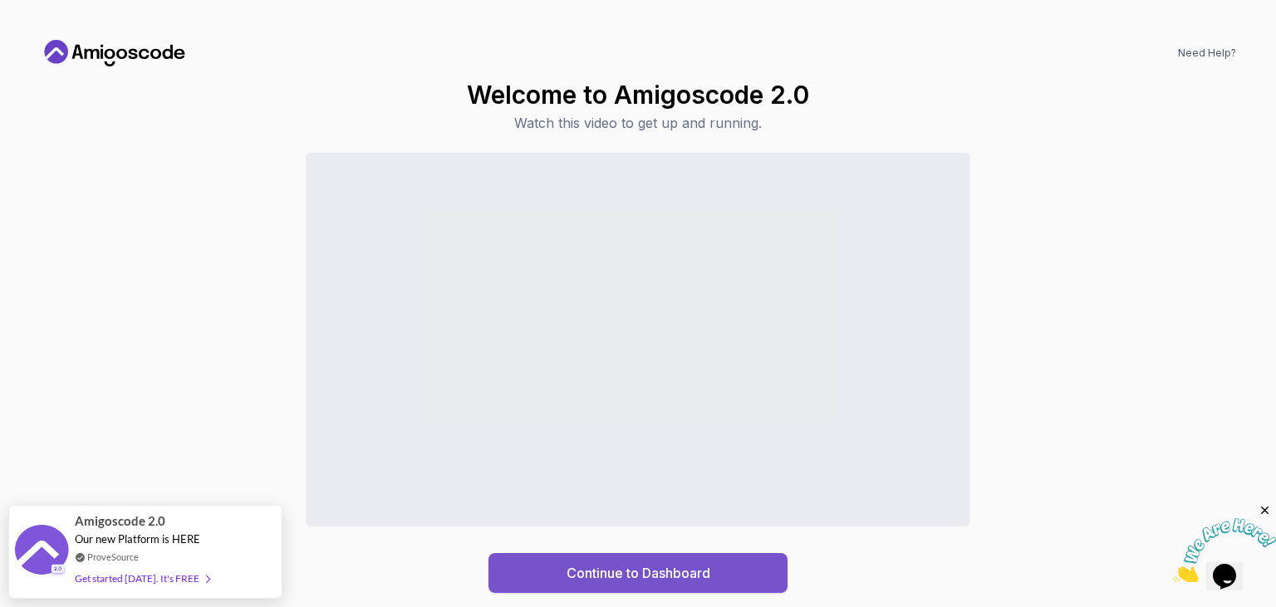
click at [582, 571] on div "Continue to Dashboard" at bounding box center [639, 573] width 144 height 20
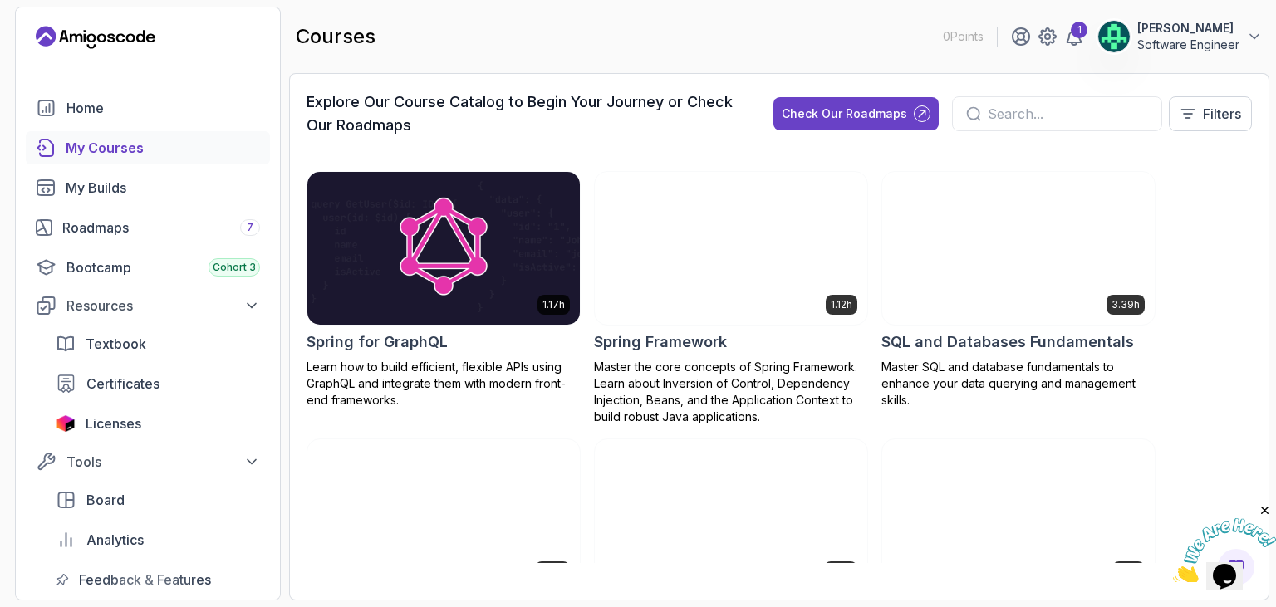
scroll to position [3070, 0]
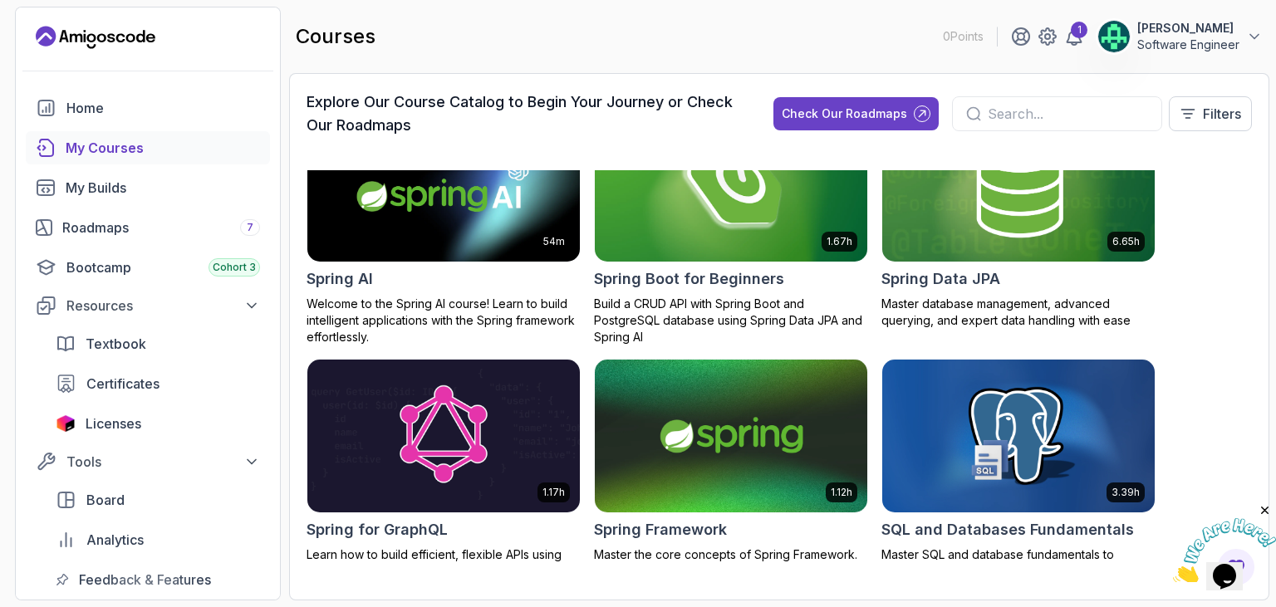
click at [125, 149] on div "My Courses" at bounding box center [163, 148] width 194 height 20
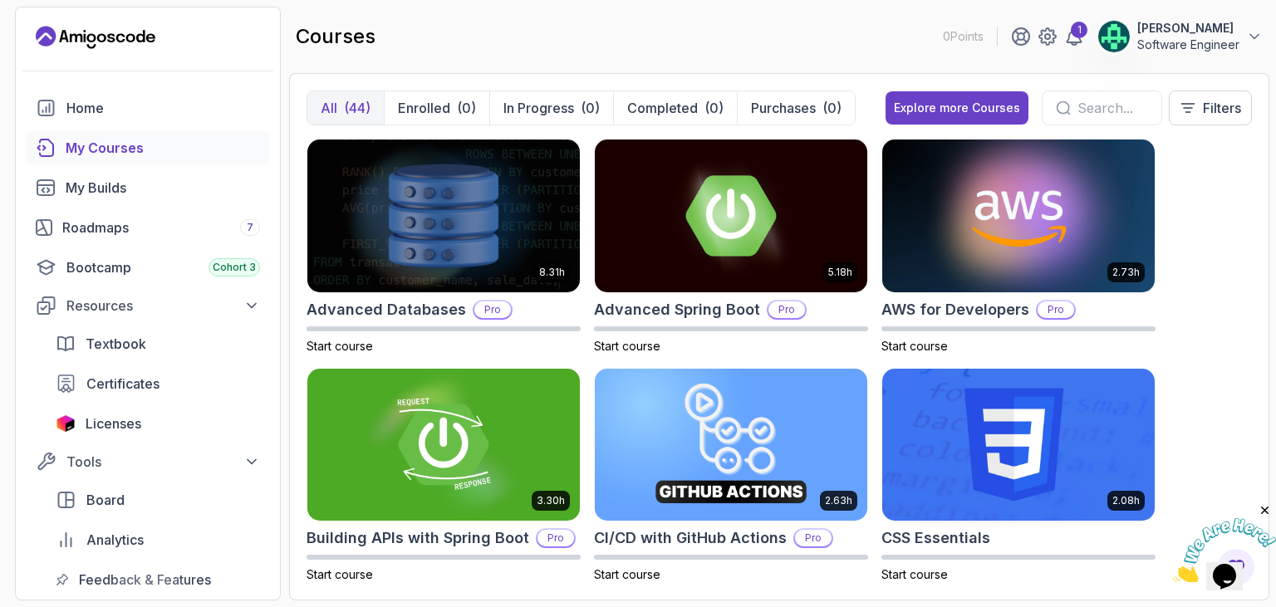
click at [319, 109] on button "All (44)" at bounding box center [345, 107] width 76 height 33
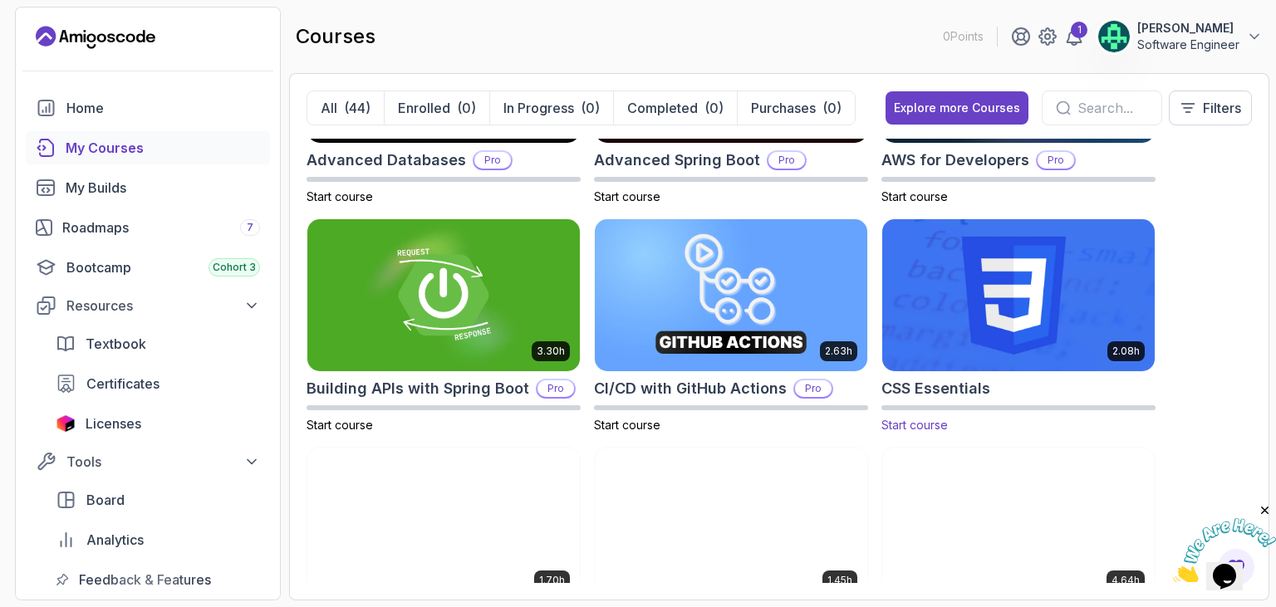
scroll to position [449, 0]
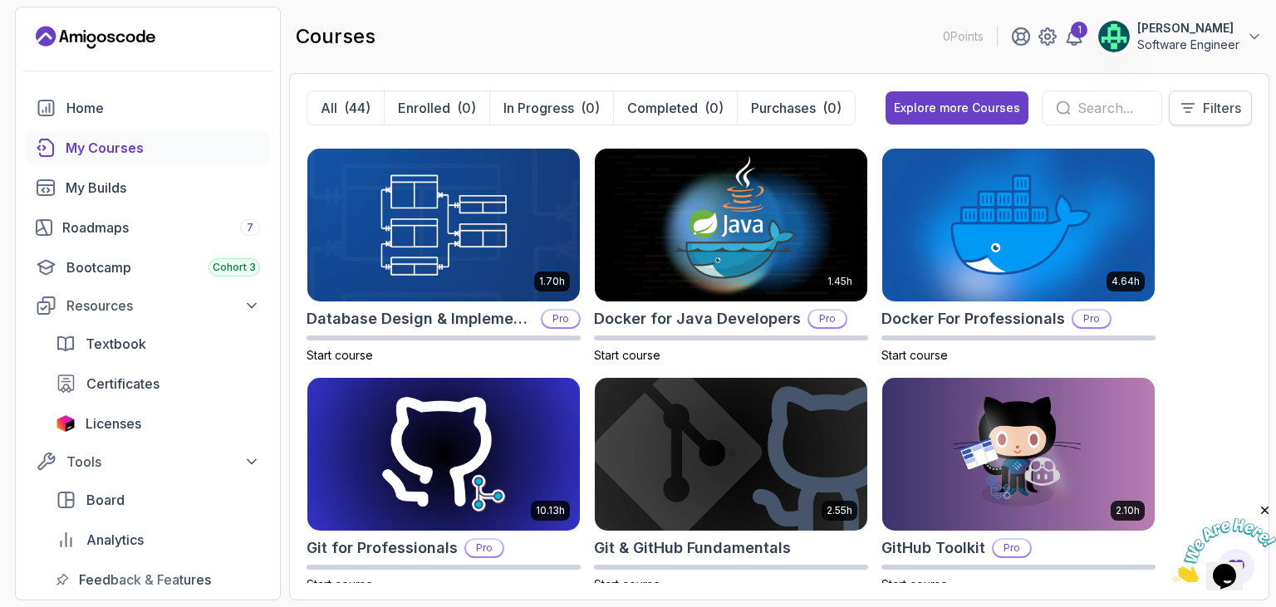
click at [1207, 115] on p "Filters" at bounding box center [1222, 108] width 38 height 20
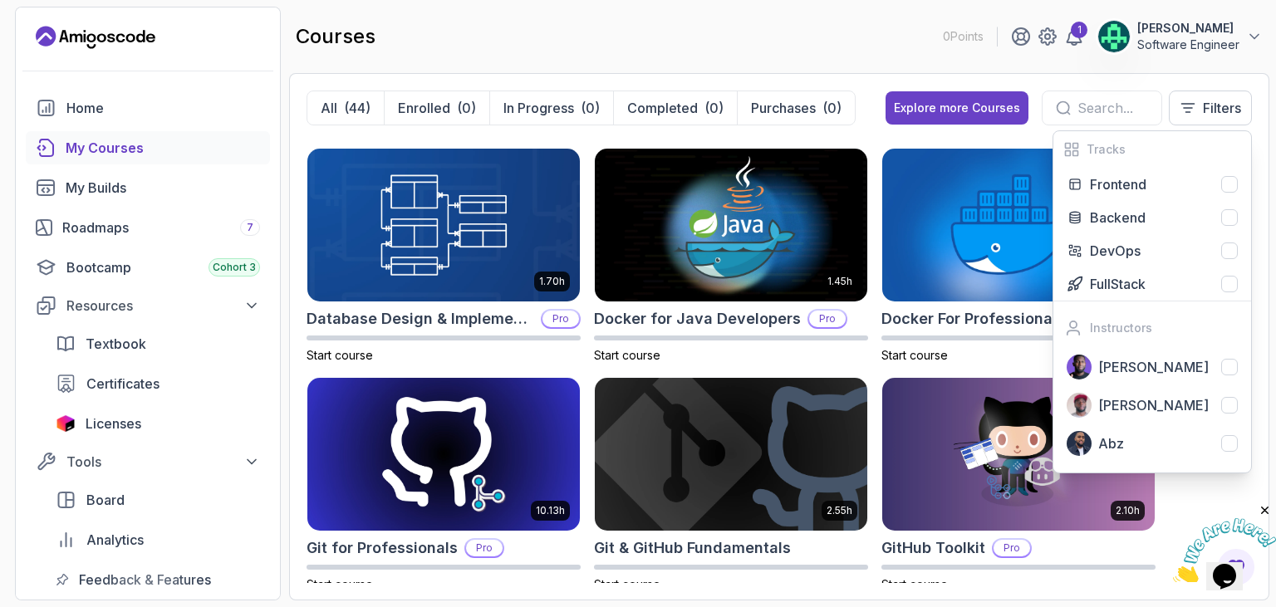
click at [1267, 179] on div "All (44) Enrolled (0) In Progress (0) Completed (0) Purchases (0) Explore more …" at bounding box center [779, 337] width 981 height 528
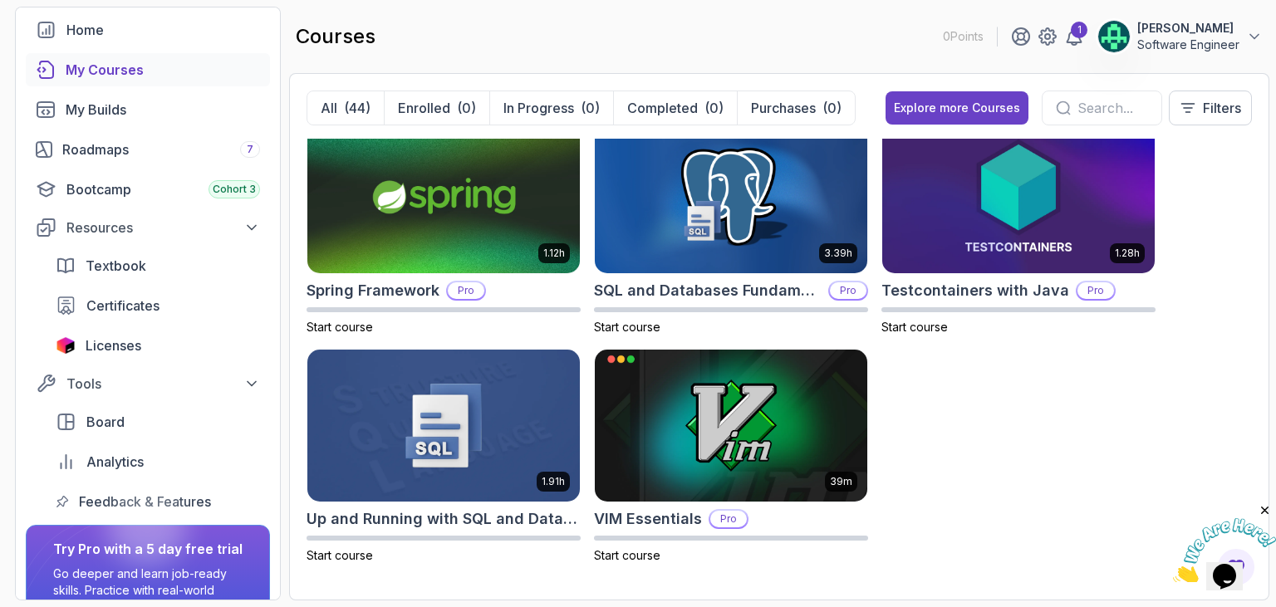
scroll to position [35, 0]
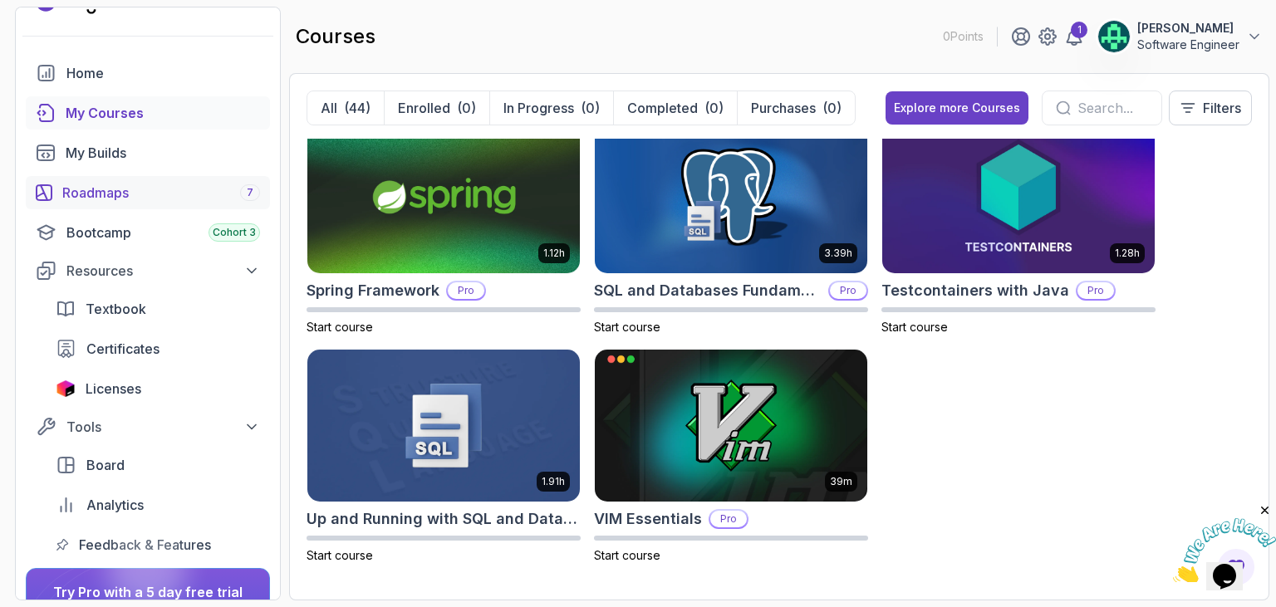
click at [123, 195] on div "Roadmaps 7" at bounding box center [161, 193] width 198 height 20
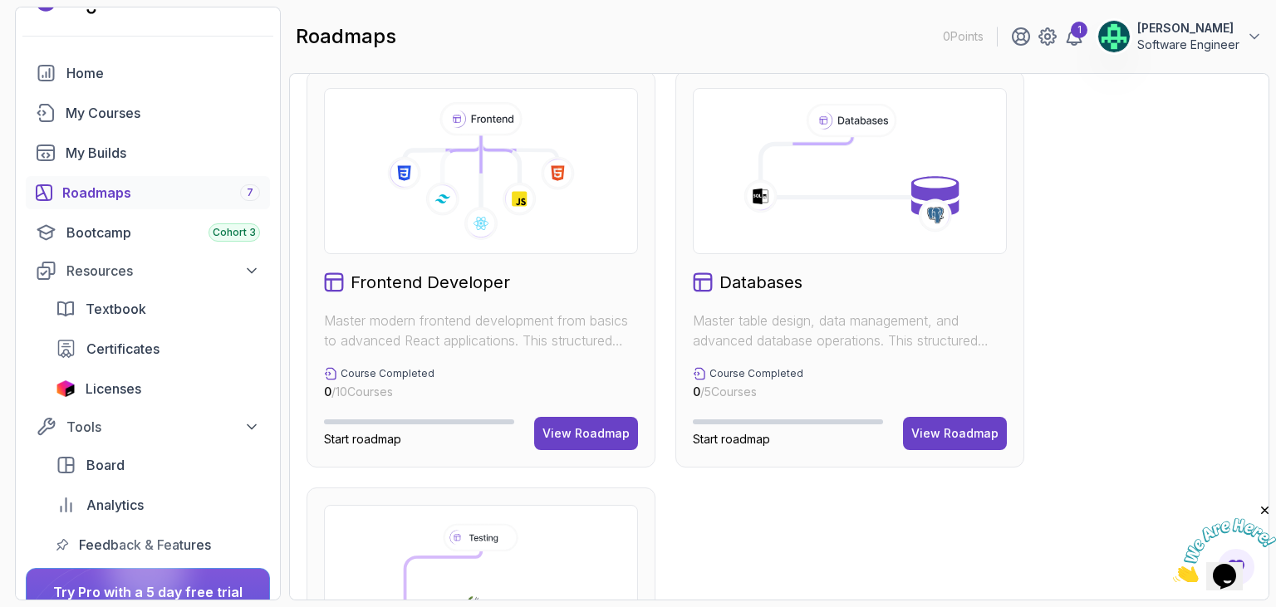
scroll to position [406, 0]
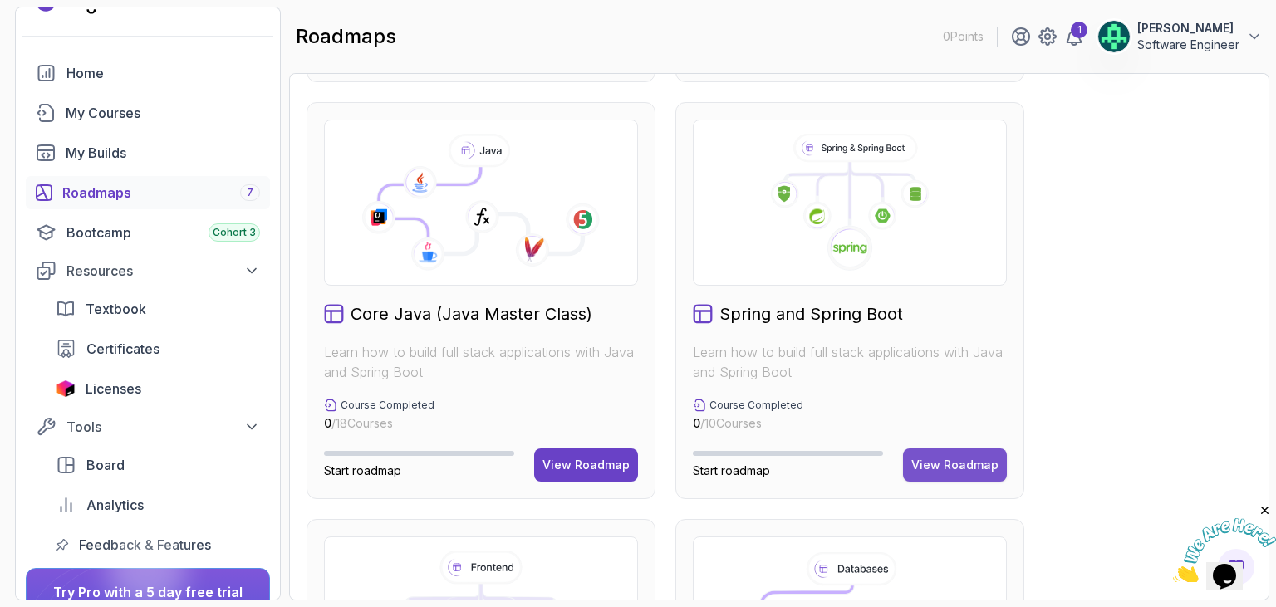
click at [952, 464] on div "View Roadmap" at bounding box center [955, 465] width 87 height 17
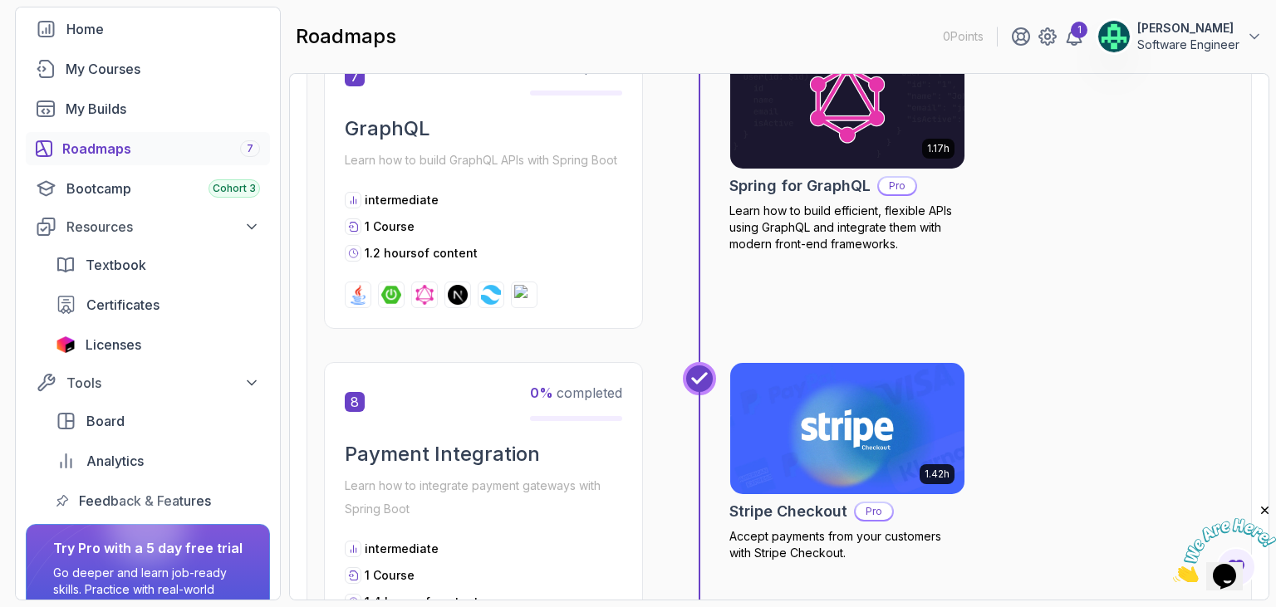
scroll to position [35, 0]
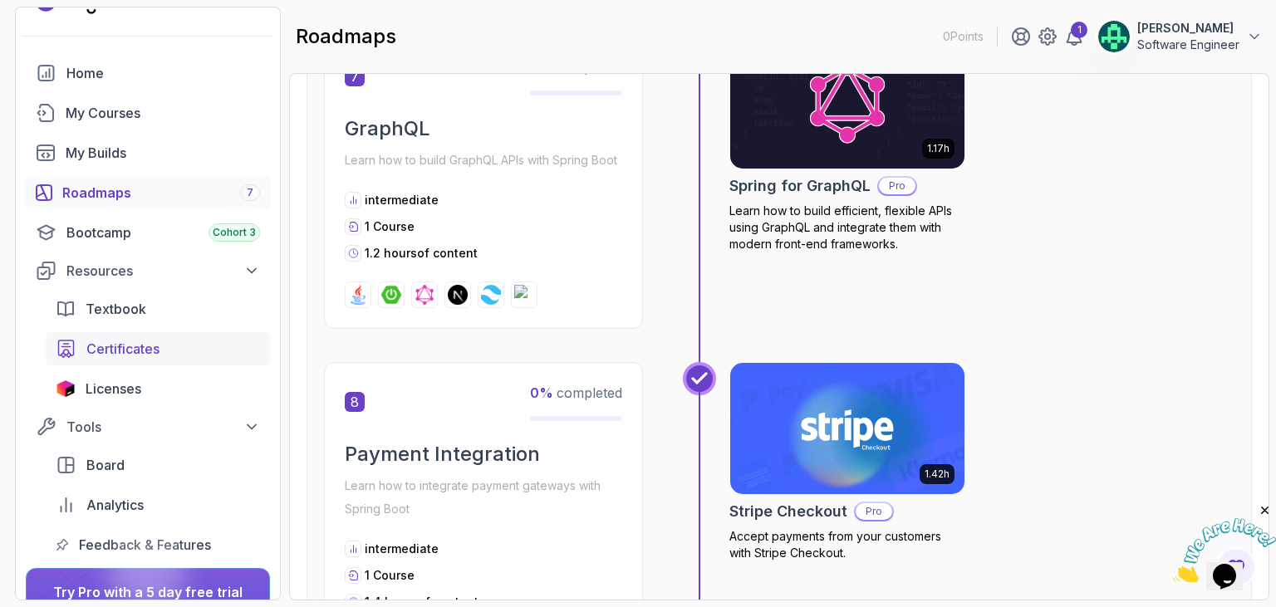
click at [134, 339] on span "Certificates" at bounding box center [122, 349] width 73 height 20
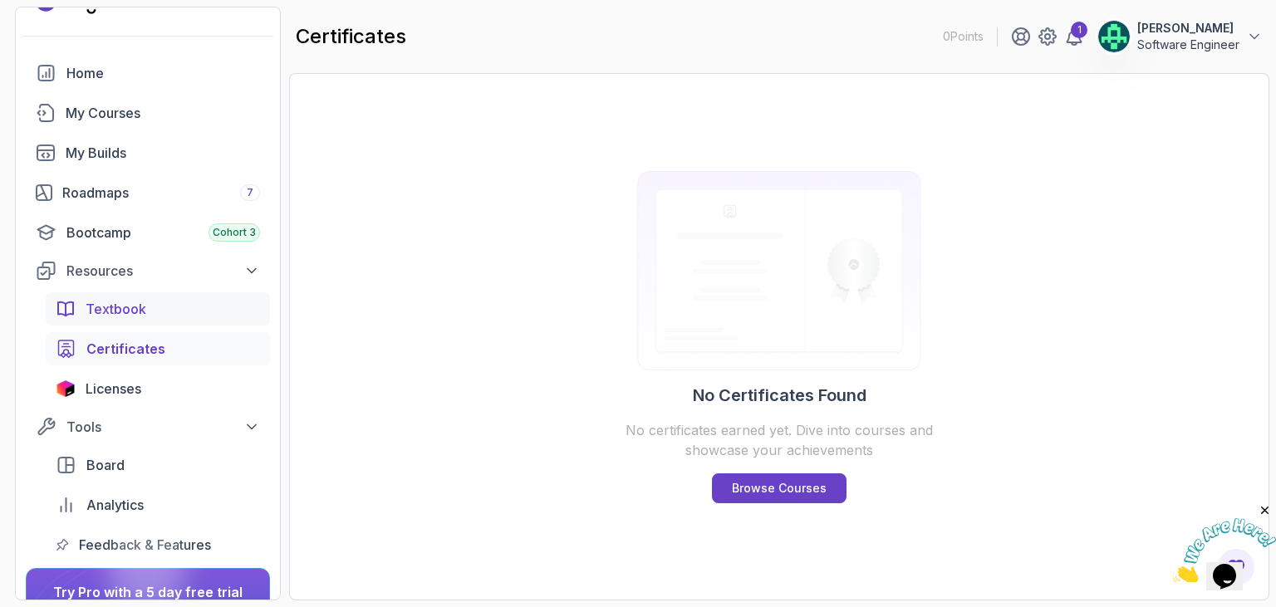
click at [155, 307] on div "Textbook" at bounding box center [173, 309] width 175 height 20
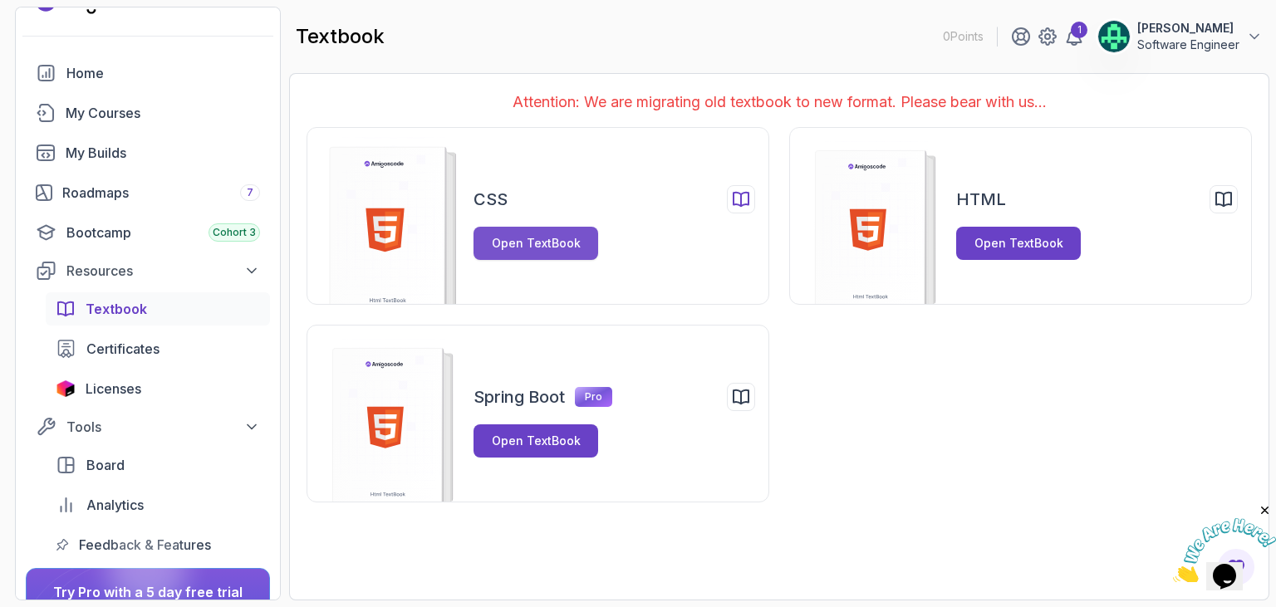
click at [568, 235] on div "Open TextBook" at bounding box center [536, 243] width 89 height 17
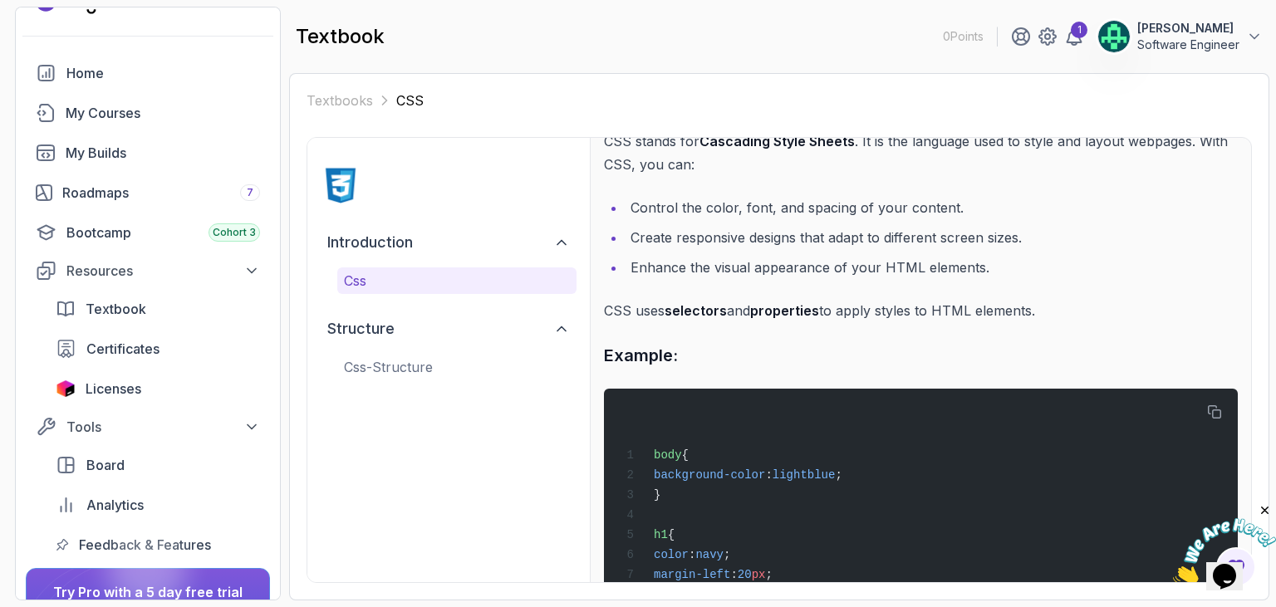
scroll to position [156, 0]
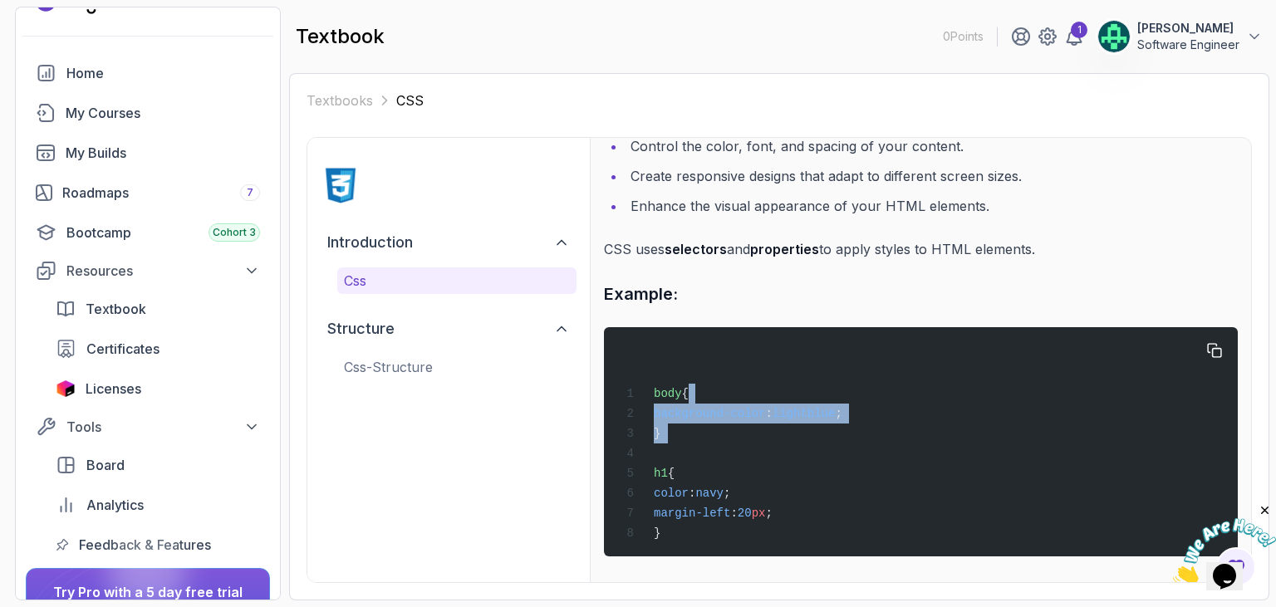
drag, startPoint x: 733, startPoint y: 396, endPoint x: 793, endPoint y: 445, distance: 77.9
click at [793, 445] on div "body { background-color : lightblue ; } h1 { color : navy ; margin-left : 20 px…" at bounding box center [920, 441] width 607 height 209
click at [794, 445] on div "body { background-color : lightblue ; } h1 { color : navy ; margin-left : 20 px…" at bounding box center [920, 441] width 607 height 209
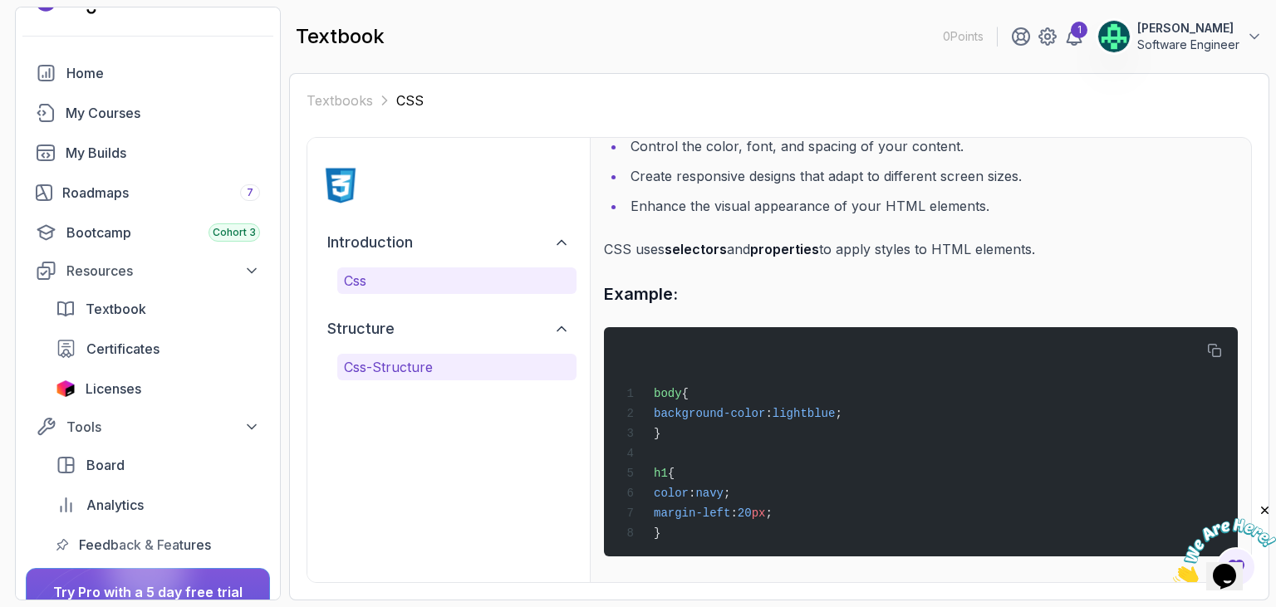
click at [463, 359] on p "css-structure" at bounding box center [457, 367] width 226 height 20
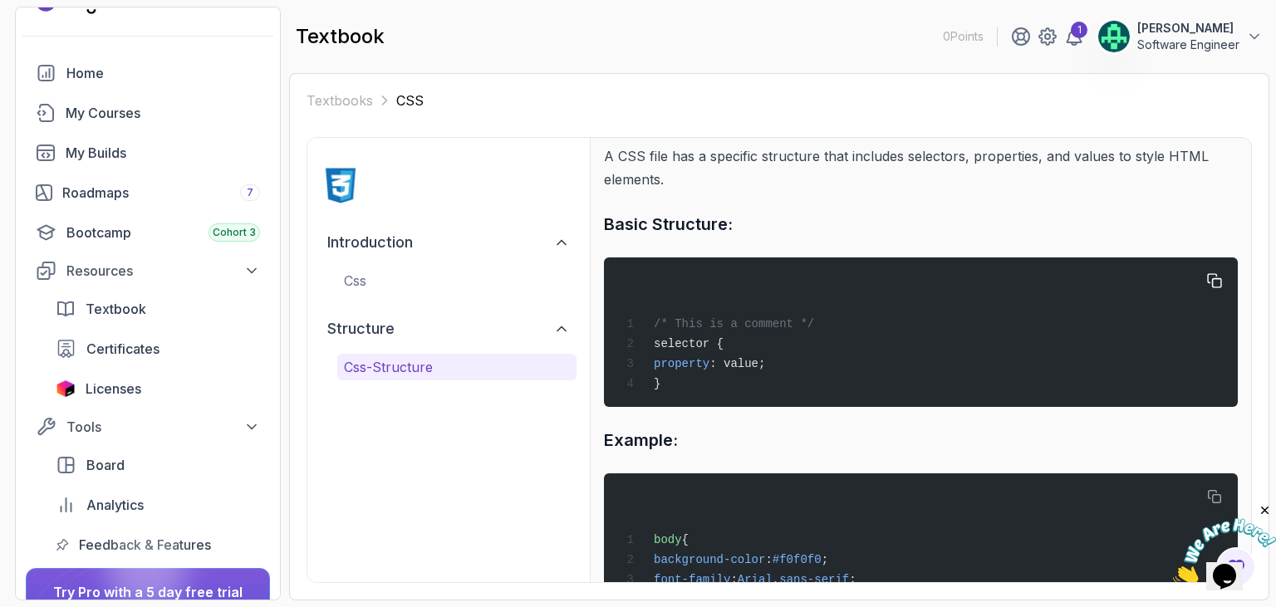
scroll to position [0, 0]
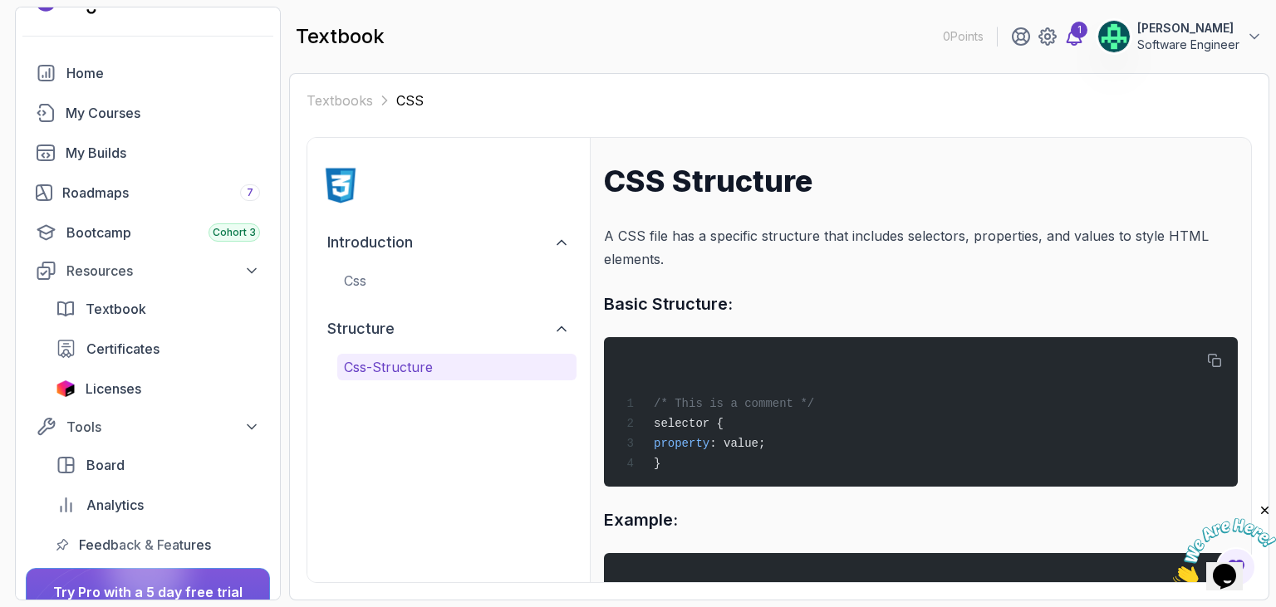
click at [1064, 41] on icon at bounding box center [1074, 37] width 20 height 20
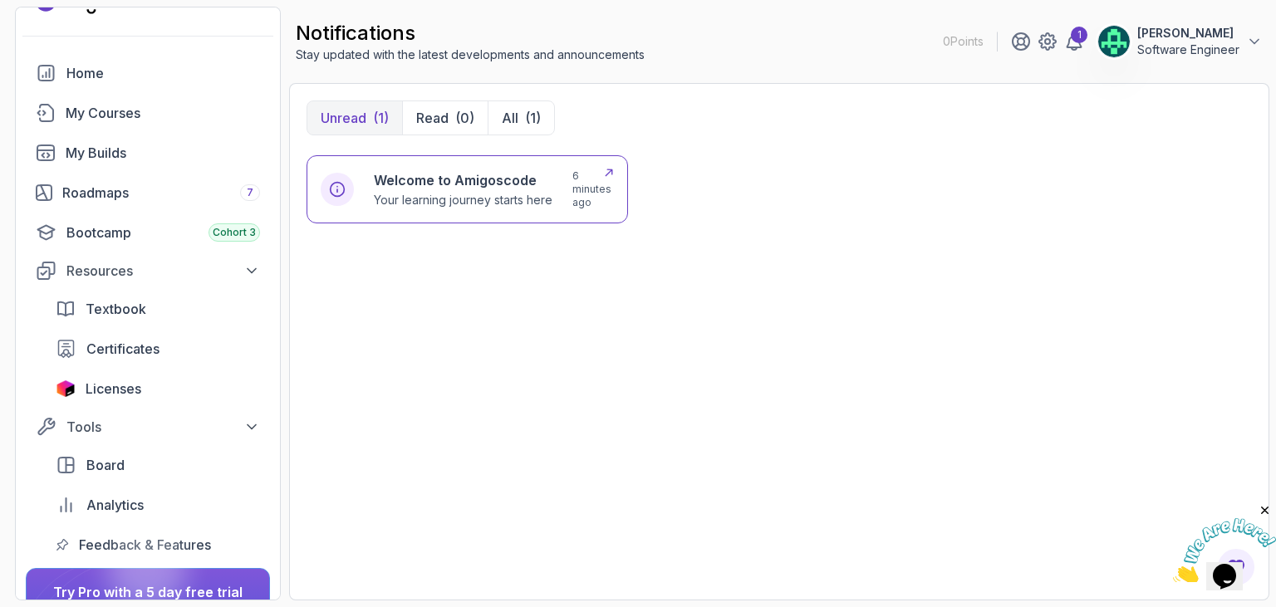
click at [504, 207] on p "Your learning journey starts here" at bounding box center [463, 200] width 179 height 17
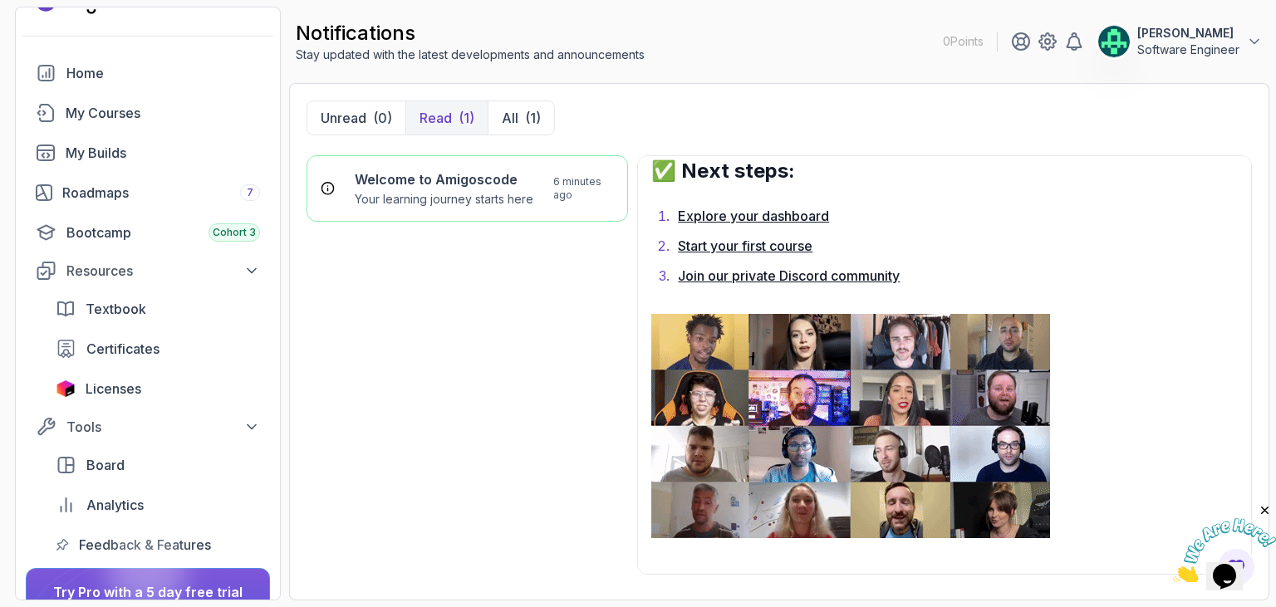
scroll to position [1399, 0]
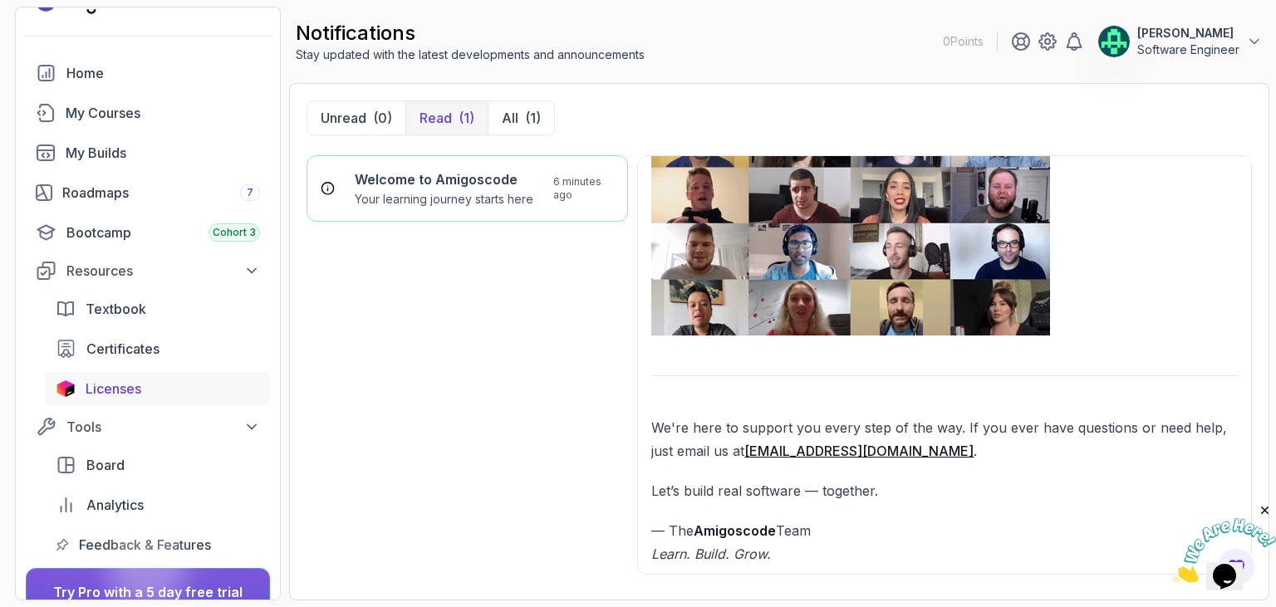
click at [160, 382] on div "Licenses" at bounding box center [173, 389] width 175 height 20
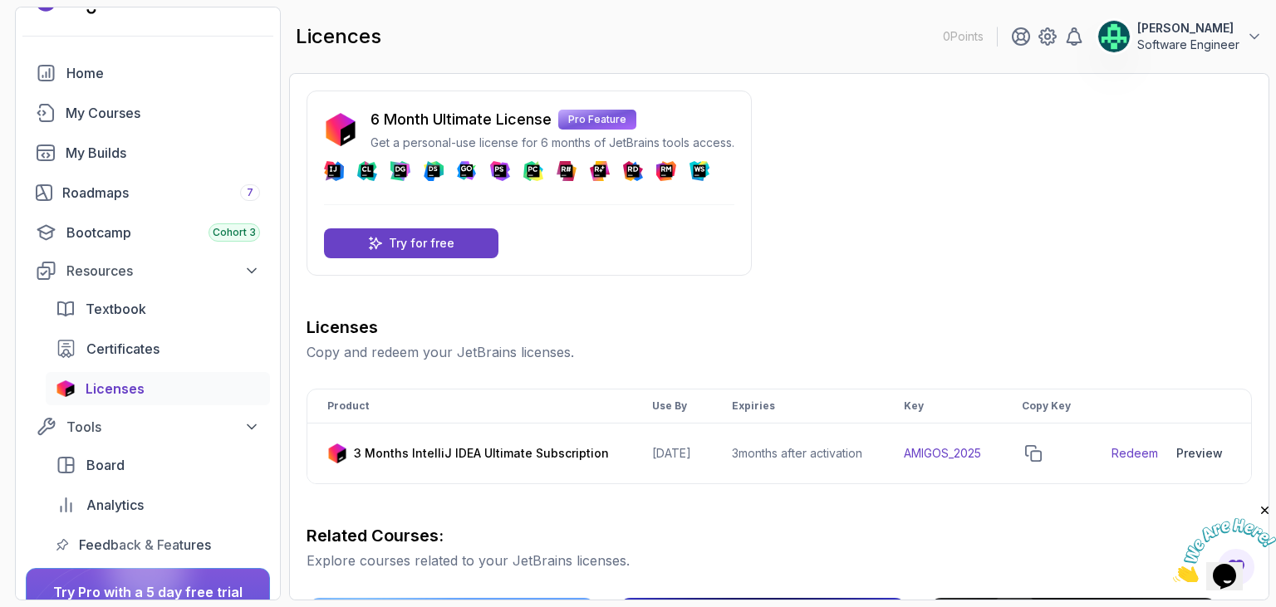
scroll to position [184, 0]
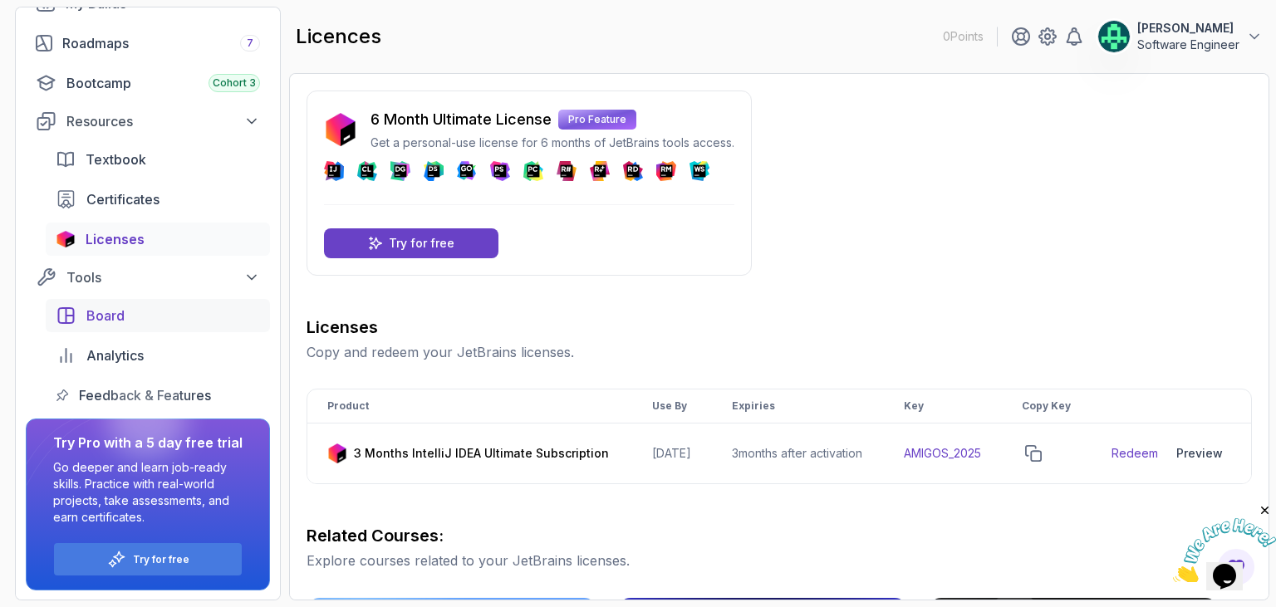
click at [100, 315] on span "Board" at bounding box center [105, 316] width 38 height 20
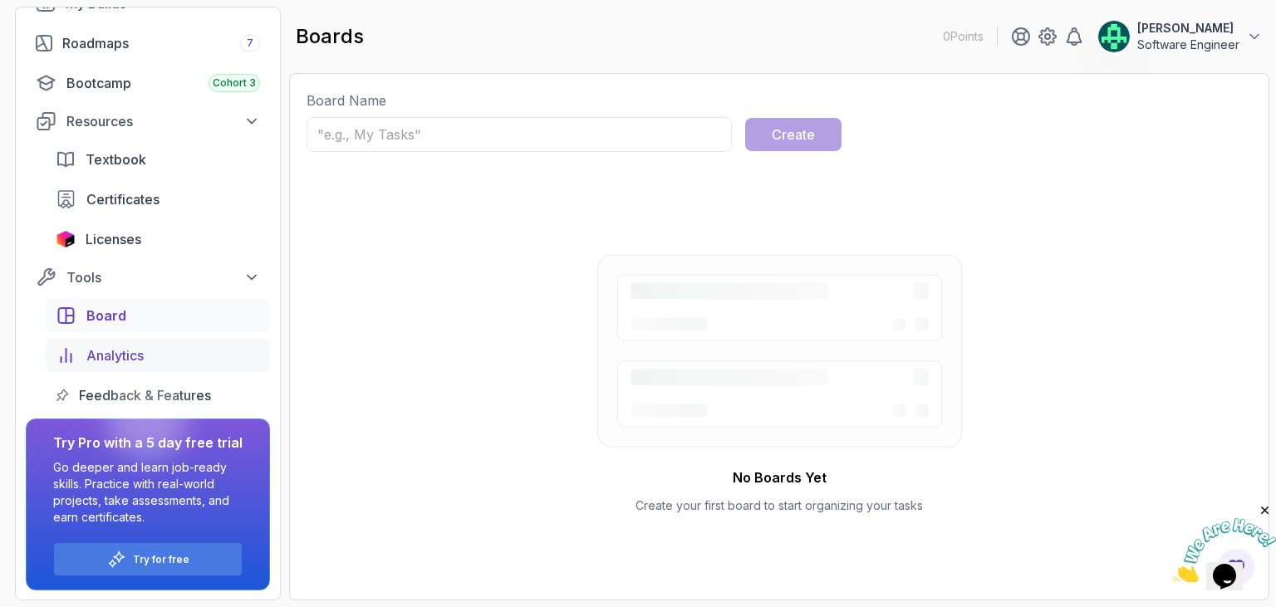
click at [114, 358] on span "Analytics" at bounding box center [114, 356] width 57 height 20
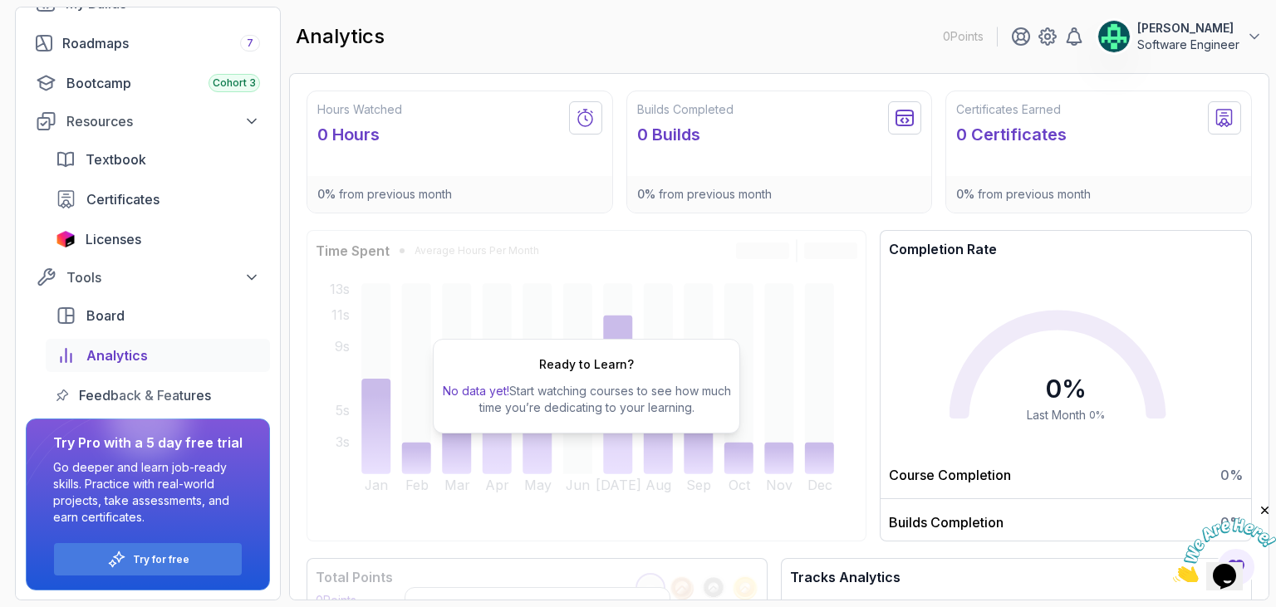
click at [130, 406] on div at bounding box center [147, 420] width 80 height 80
click at [130, 393] on div at bounding box center [147, 420] width 80 height 80
click at [147, 393] on div at bounding box center [147, 420] width 80 height 80
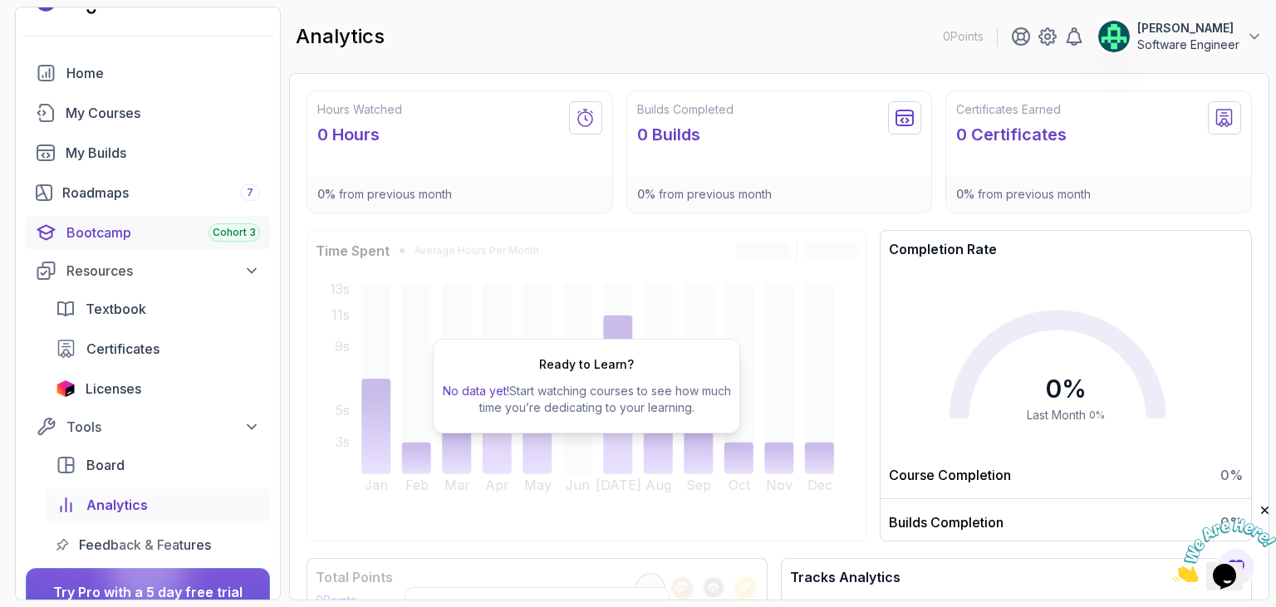
click at [99, 236] on div "Bootcamp Cohort 3" at bounding box center [163, 233] width 194 height 20
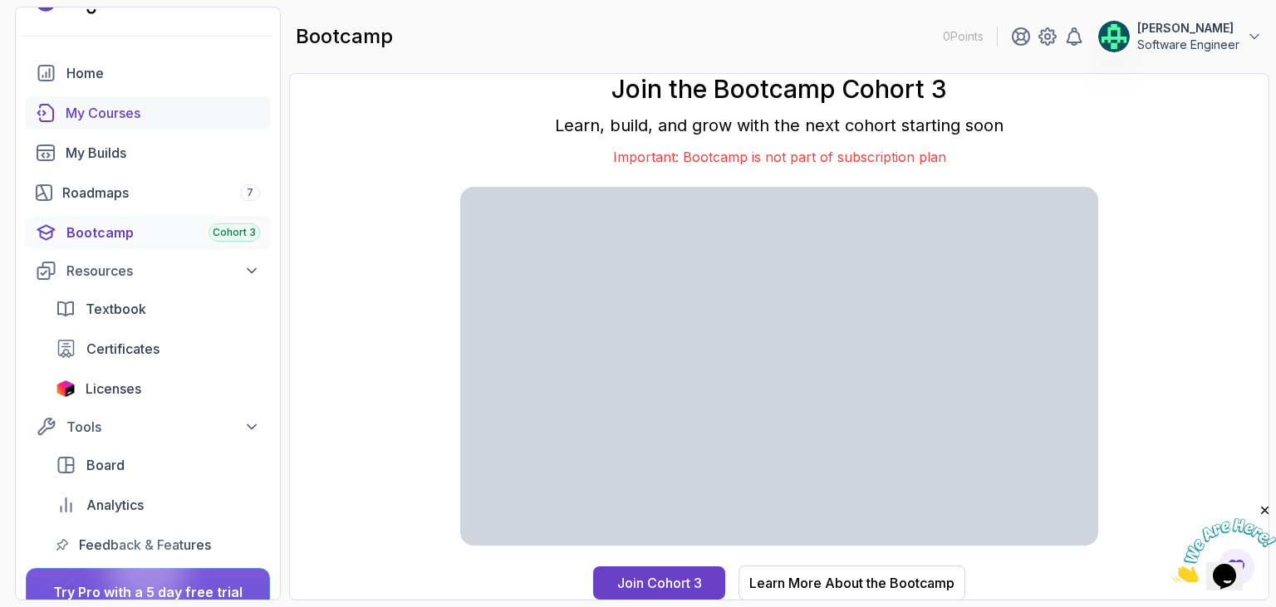
click at [101, 116] on div "My Courses" at bounding box center [163, 113] width 194 height 20
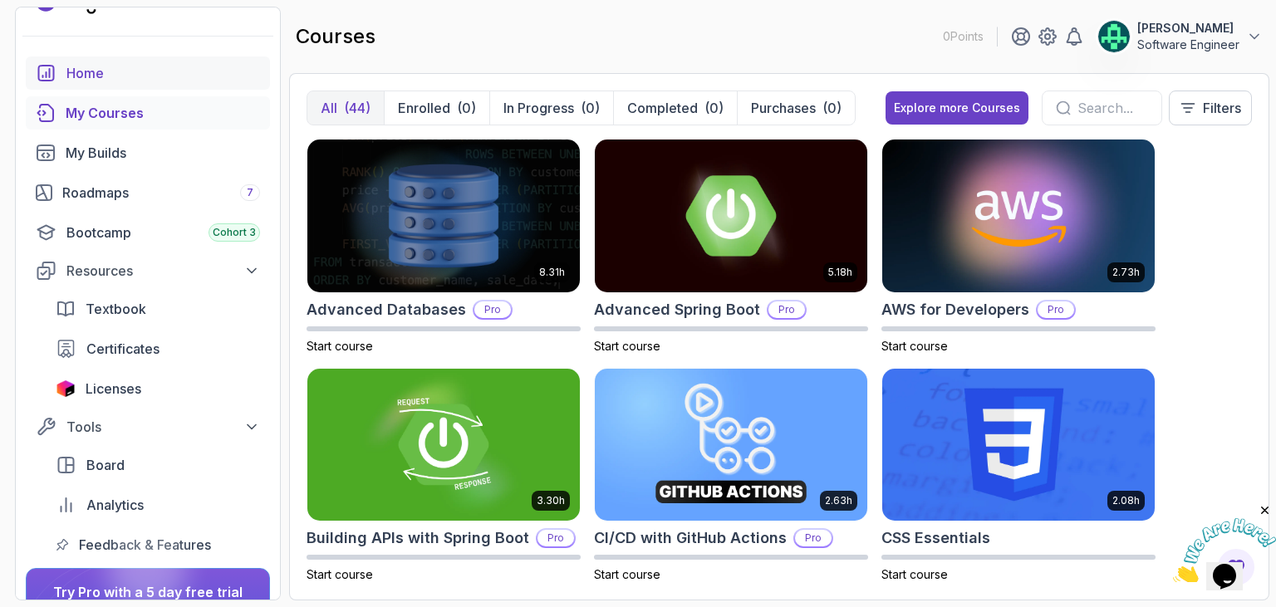
click at [95, 79] on div "Home" at bounding box center [163, 73] width 194 height 20
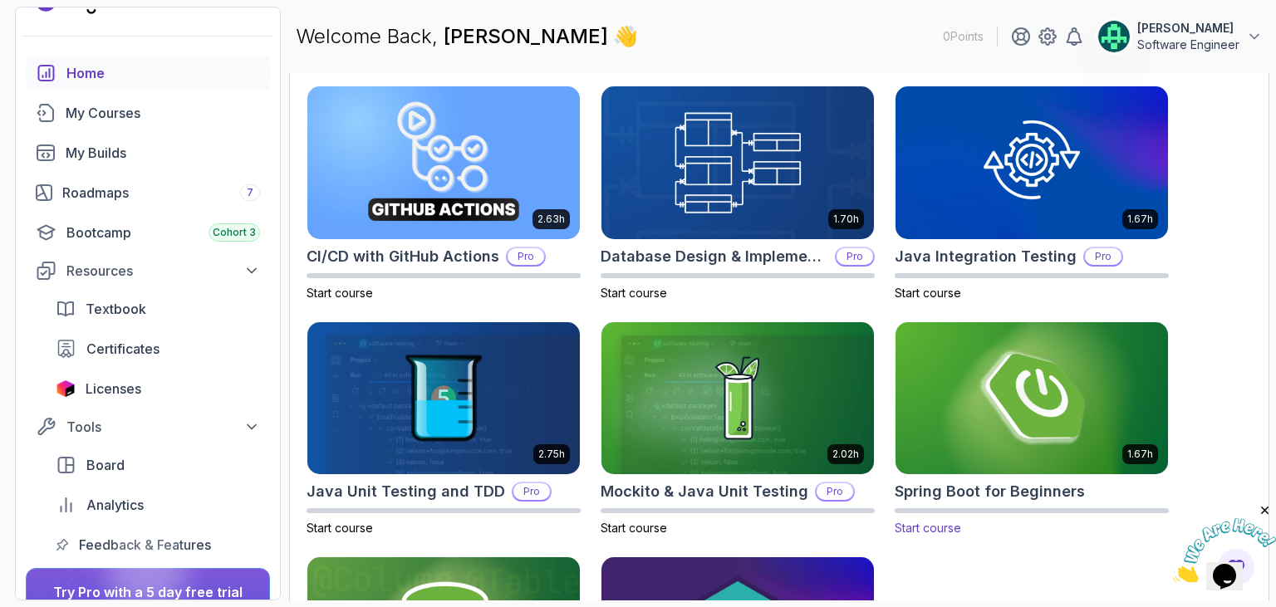
scroll to position [692, 0]
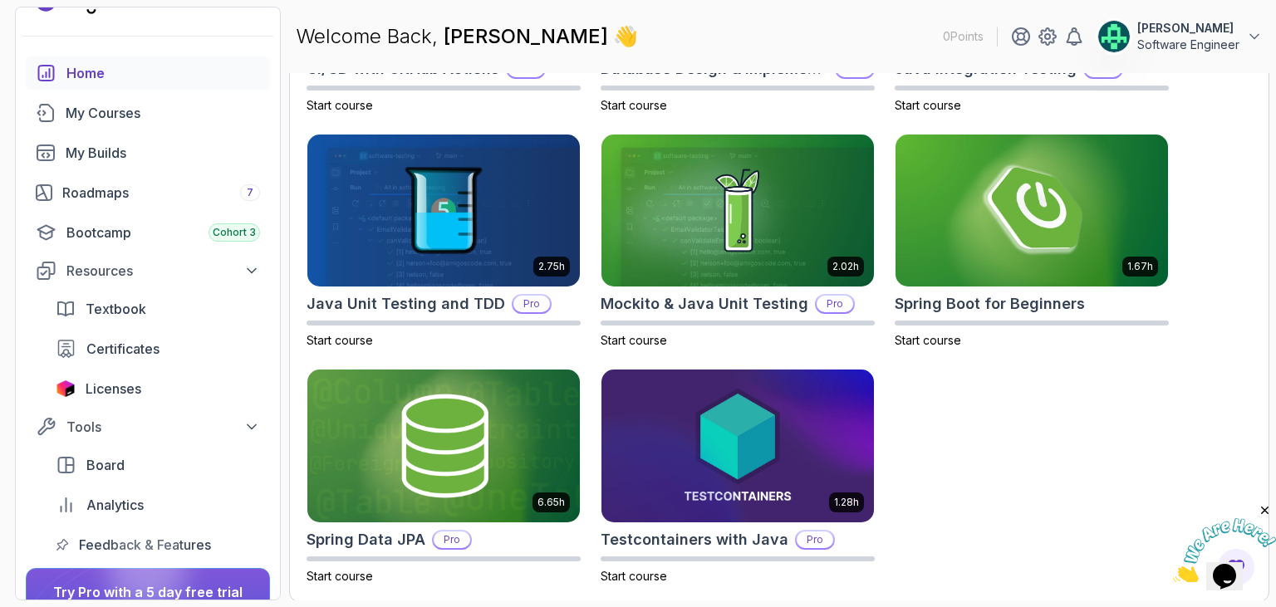
click at [1180, 39] on p "Software Engineer" at bounding box center [1189, 45] width 102 height 17
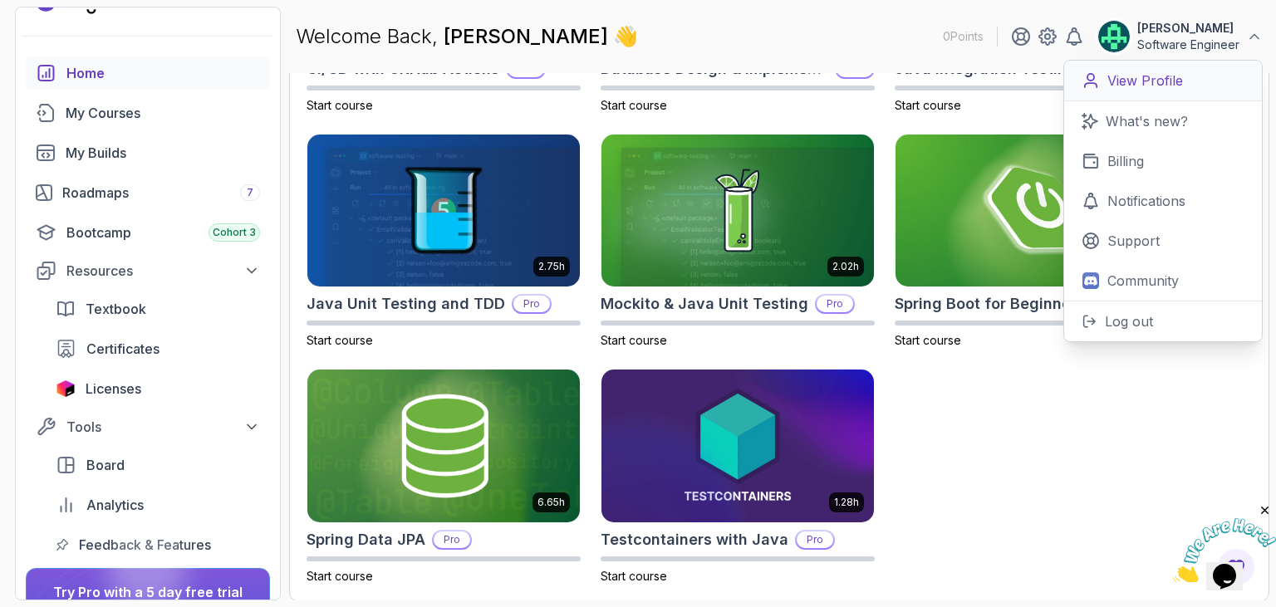
click at [1152, 83] on p "View Profile" at bounding box center [1146, 81] width 76 height 20
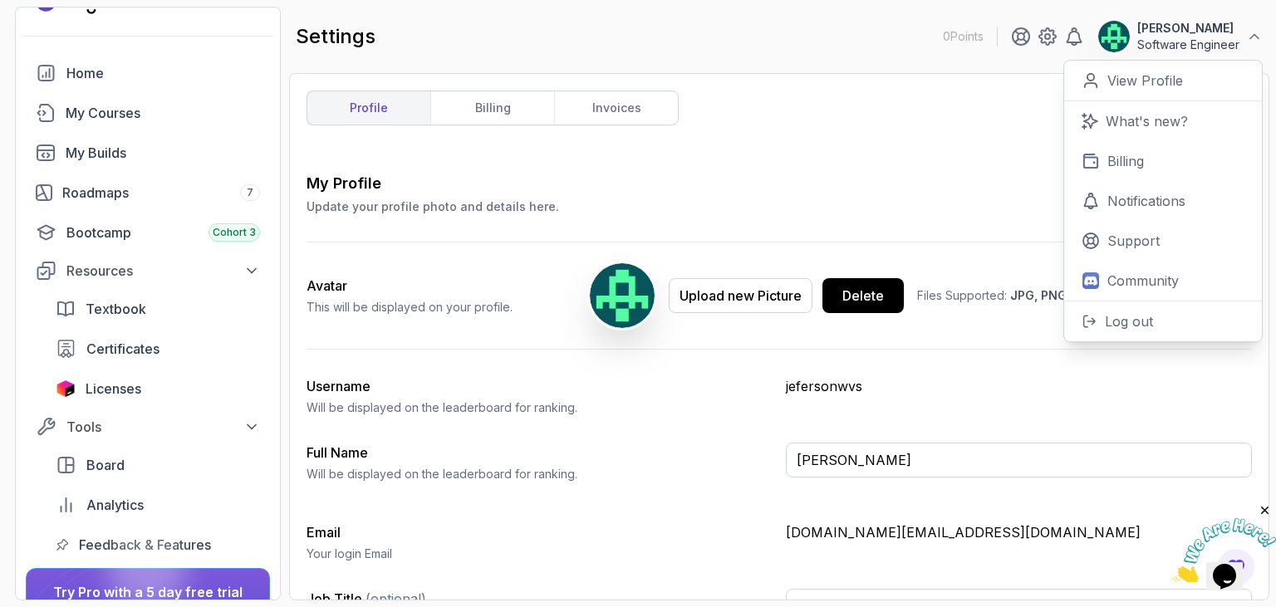
click at [780, 179] on div "My Profile Update your profile photo and details here. Save" at bounding box center [780, 193] width 946 height 43
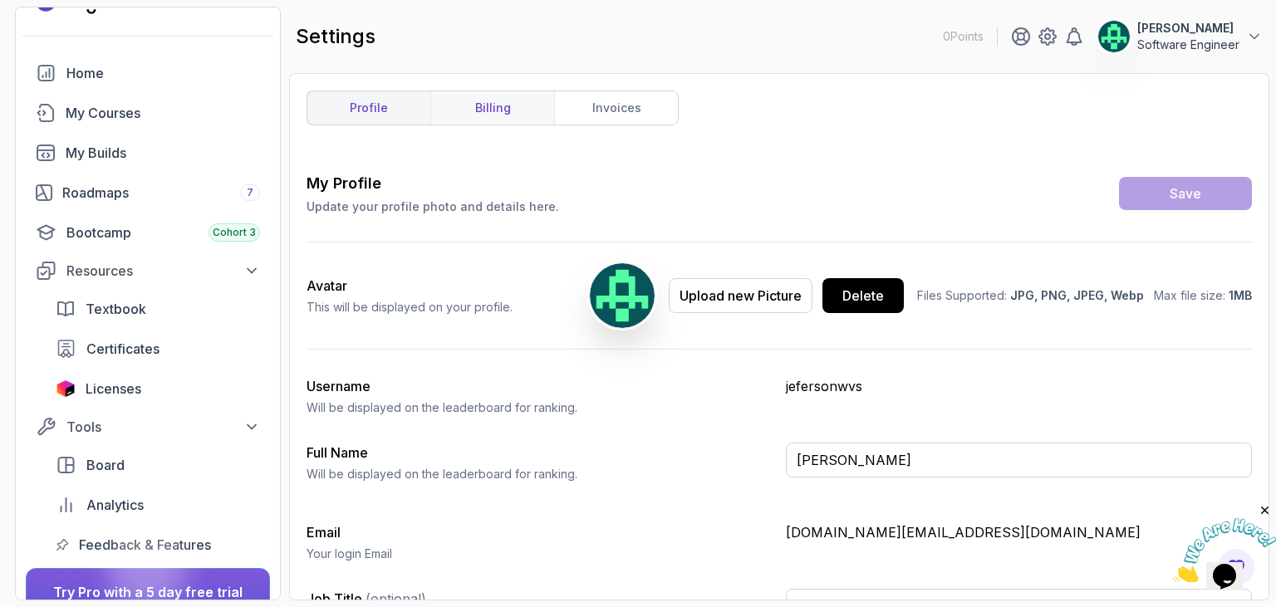
click at [514, 115] on link "billing" at bounding box center [492, 107] width 124 height 33
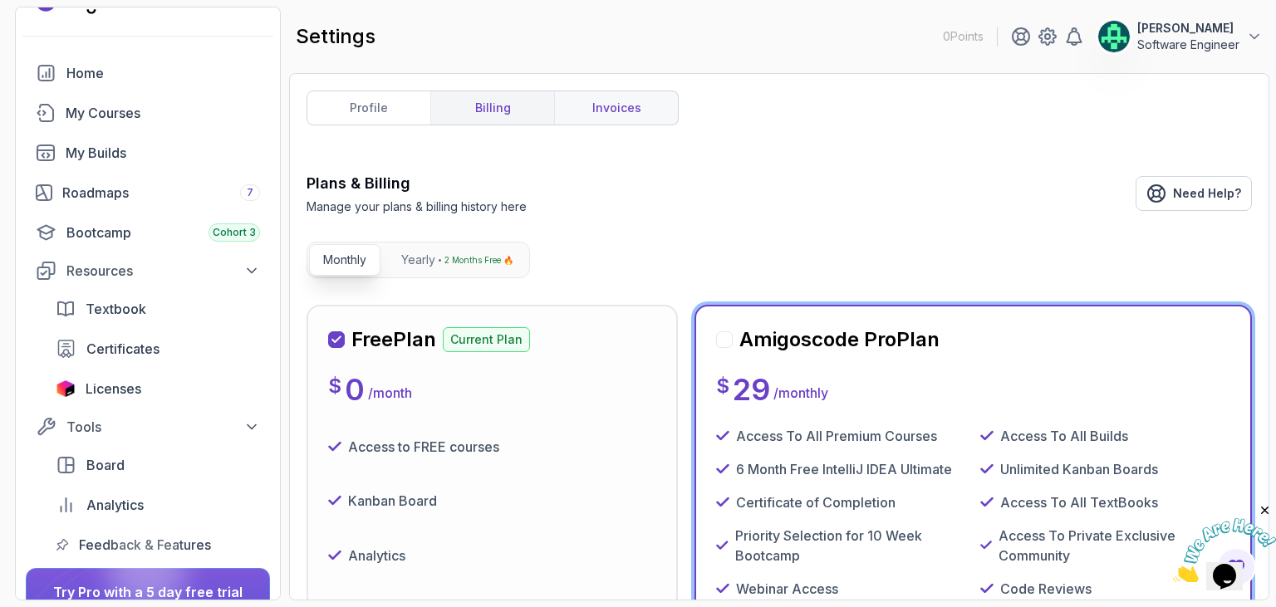
click at [633, 110] on link "invoices" at bounding box center [616, 107] width 124 height 33
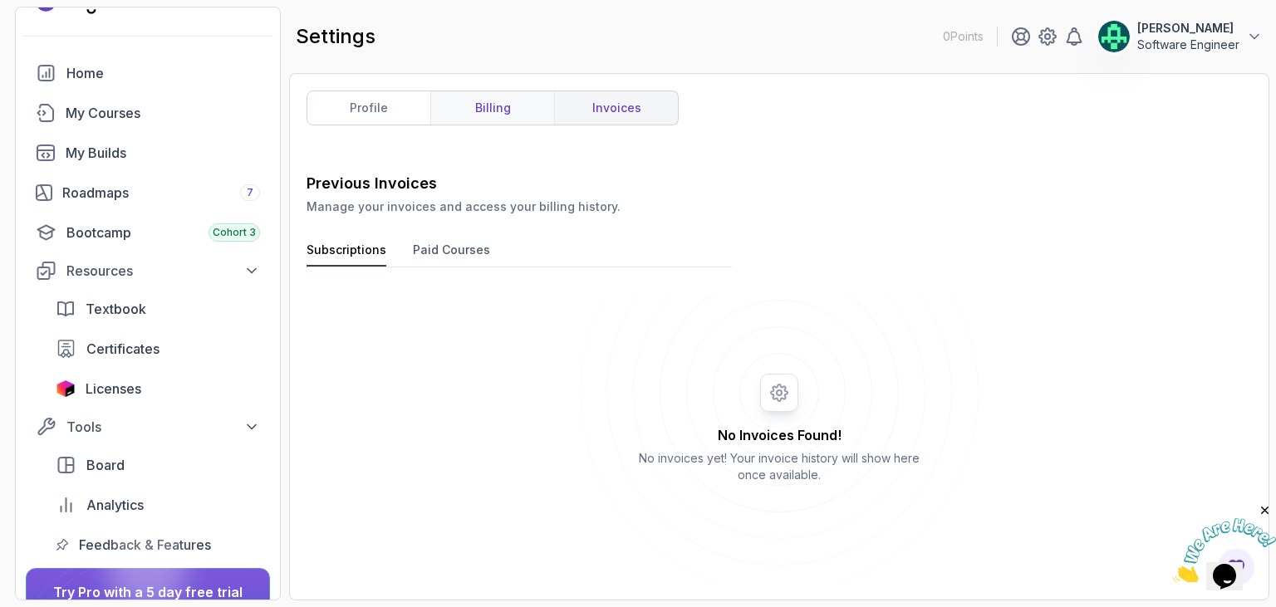
click at [526, 99] on link "billing" at bounding box center [492, 107] width 124 height 33
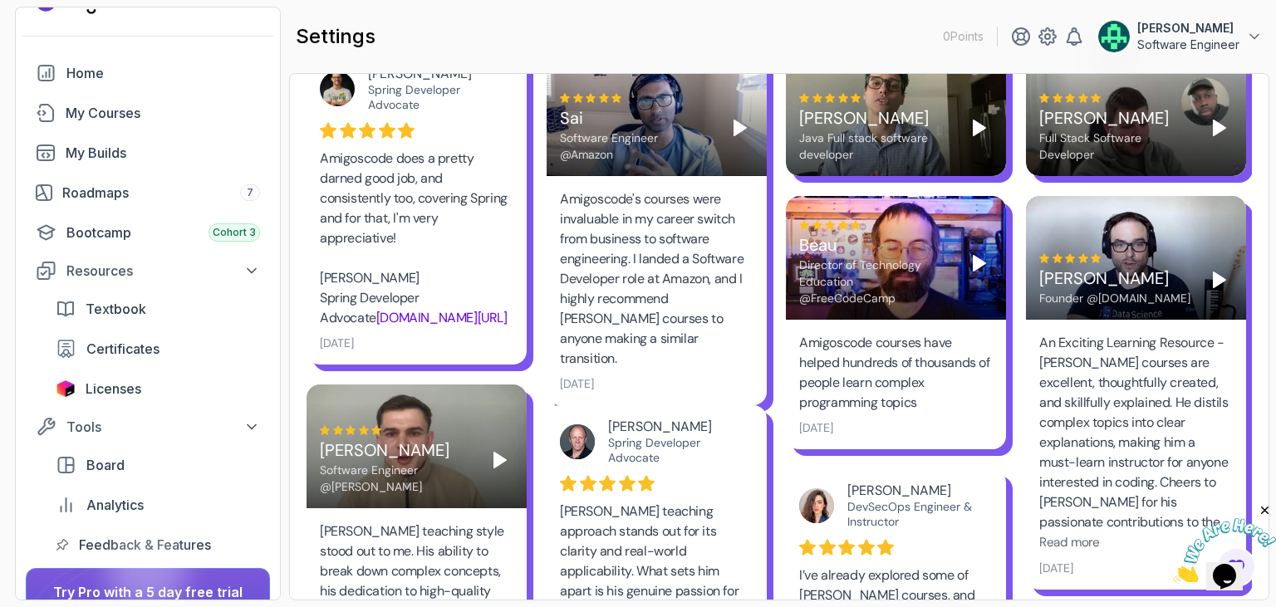
scroll to position [748, 0]
